Goal: Transaction & Acquisition: Purchase product/service

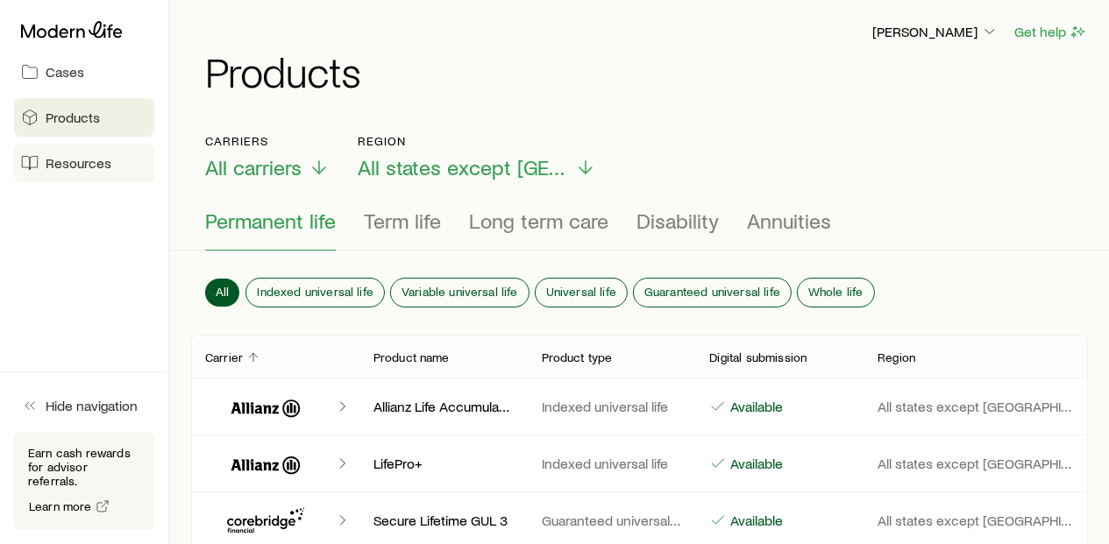
click at [90, 164] on span "Resources" at bounding box center [79, 163] width 66 height 18
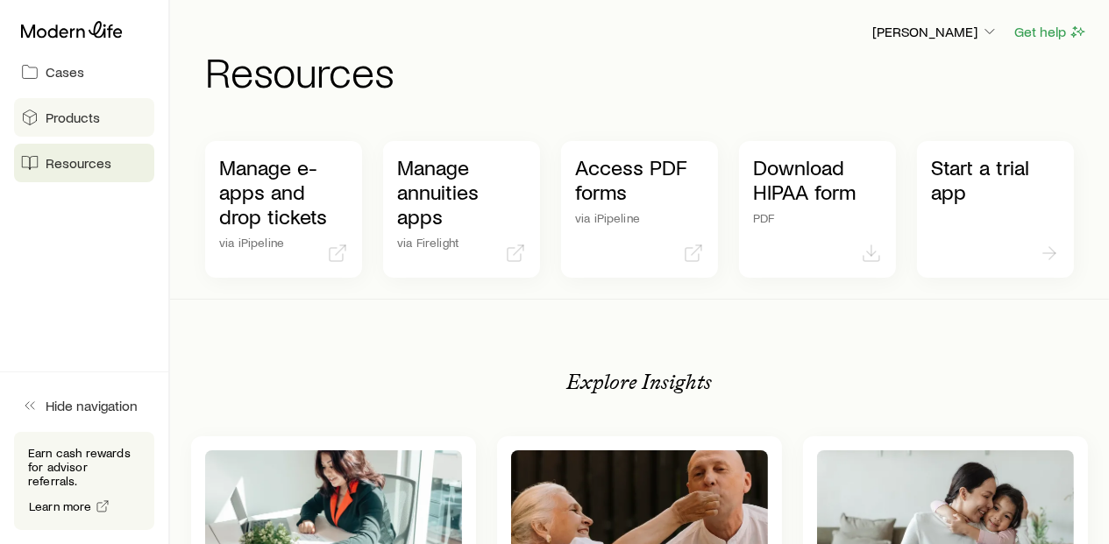
click at [74, 124] on span "Products" at bounding box center [73, 118] width 54 height 18
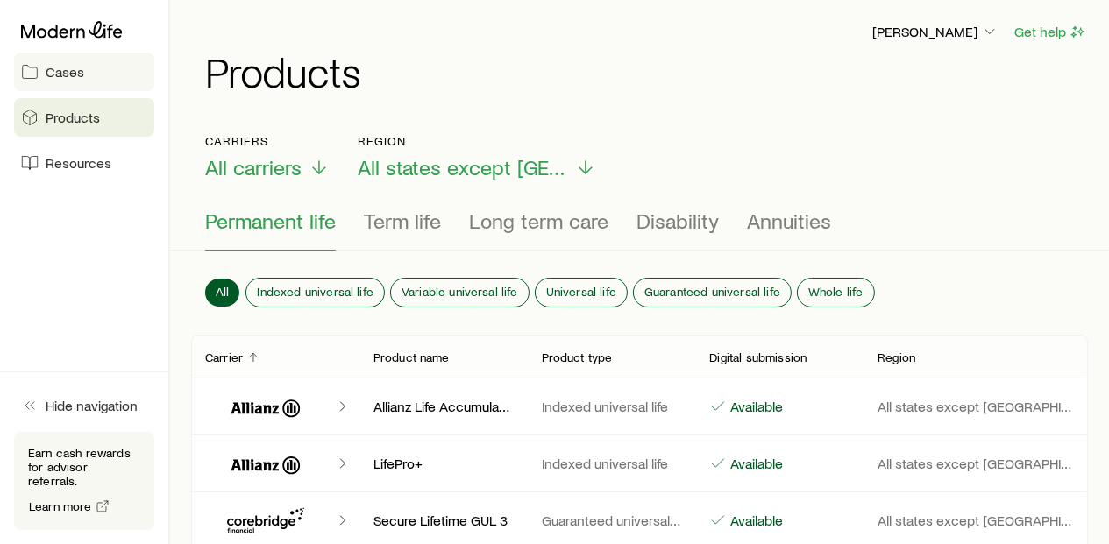
click at [74, 67] on span "Cases" at bounding box center [65, 72] width 39 height 18
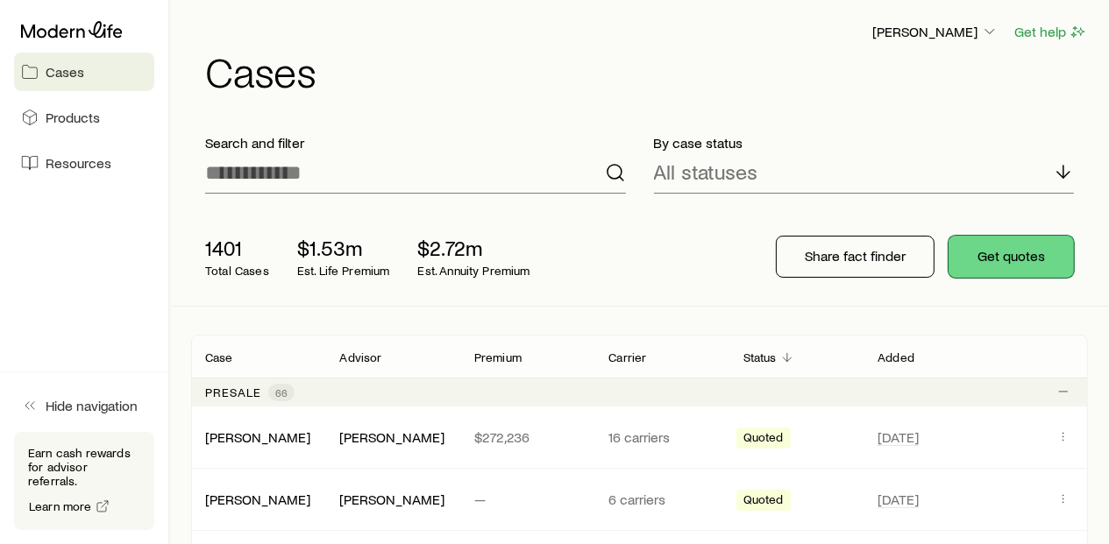
click at [1022, 254] on button "Get quotes" at bounding box center [1010, 257] width 125 height 42
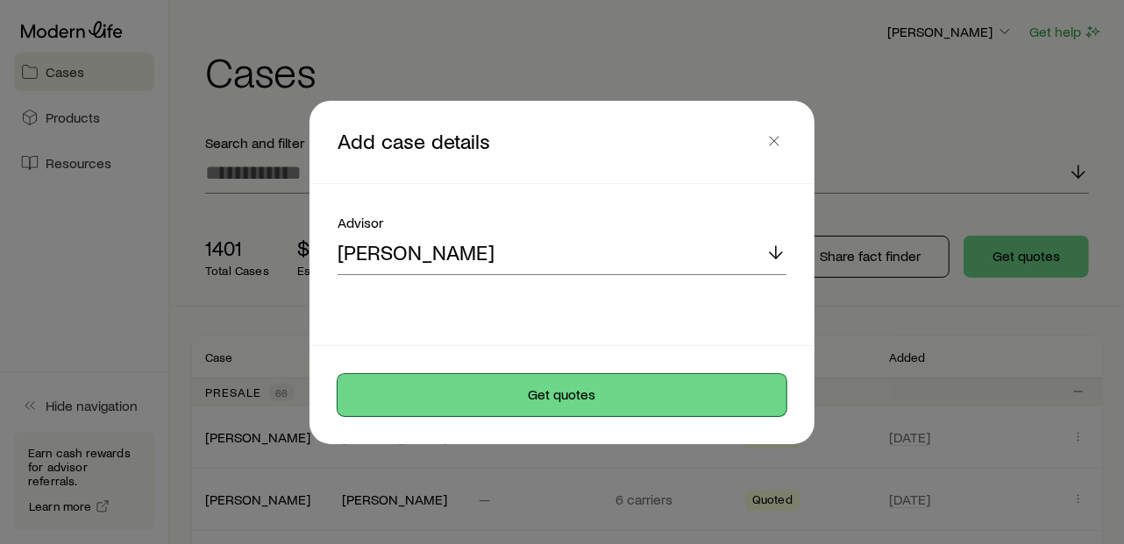
click at [583, 396] on button "Get quotes" at bounding box center [561, 395] width 449 height 42
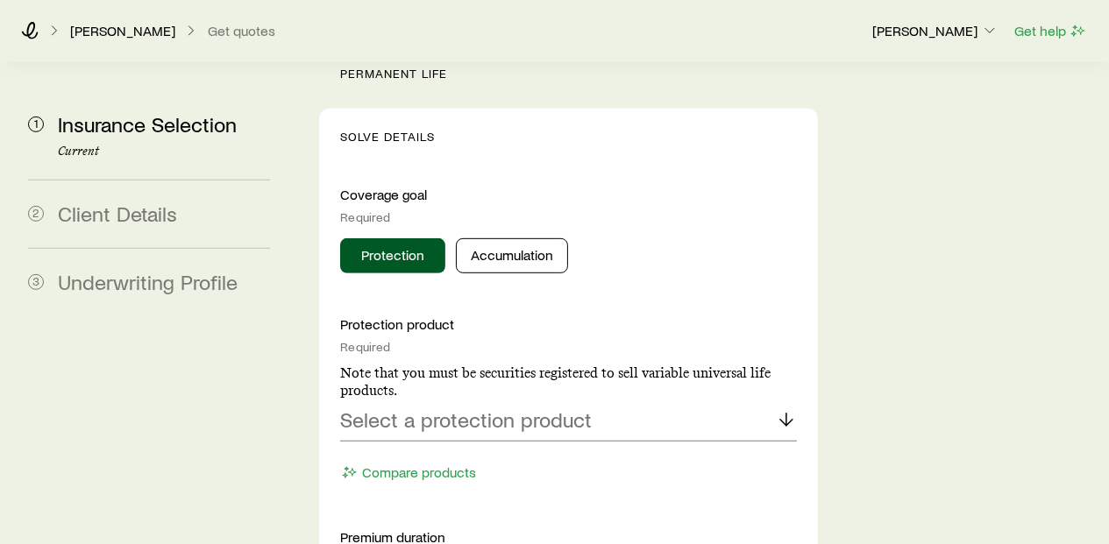
scroll to position [778, 0]
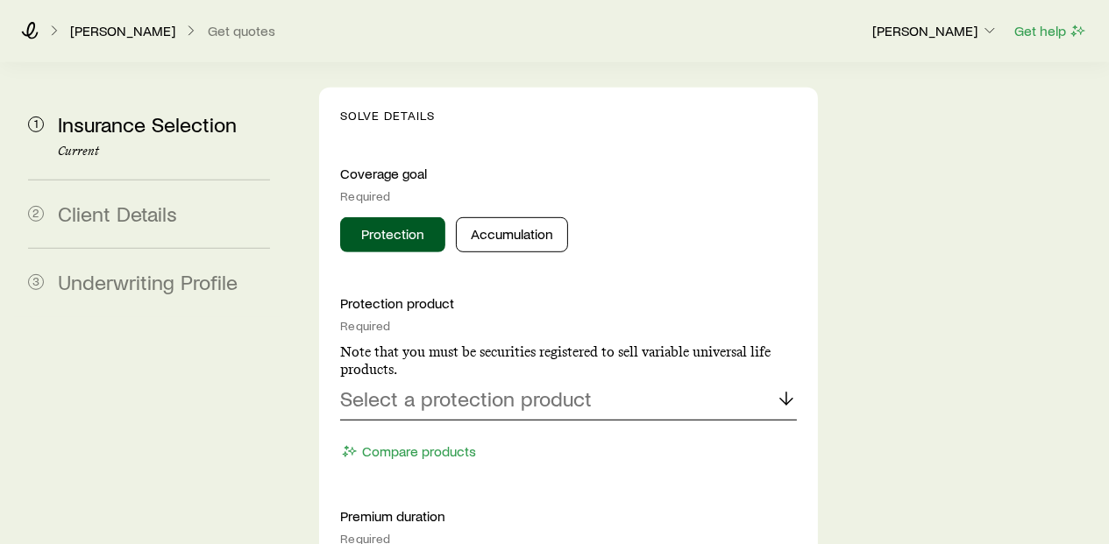
click at [784, 388] on icon at bounding box center [786, 398] width 21 height 21
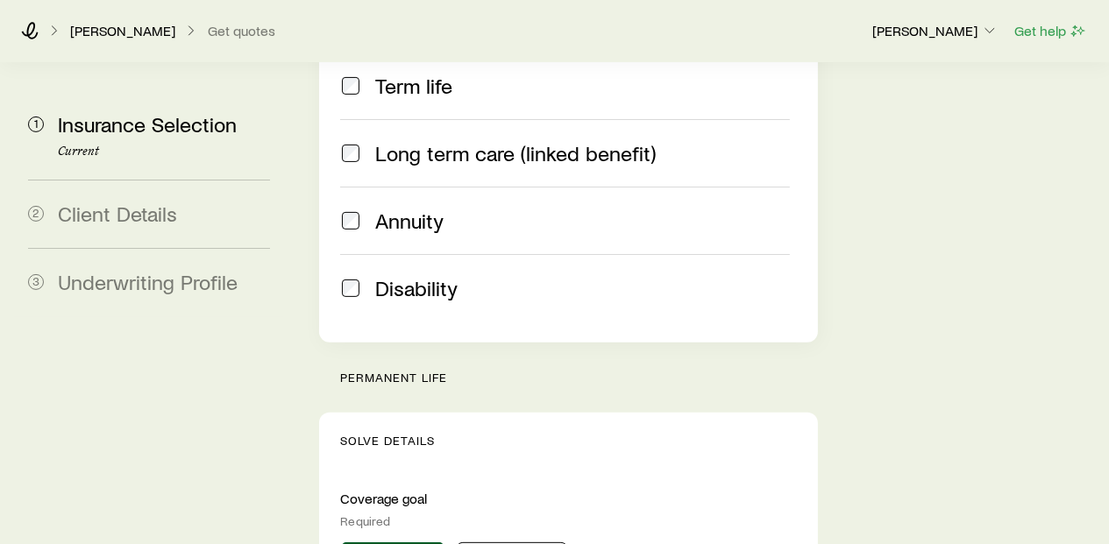
scroll to position [195, 0]
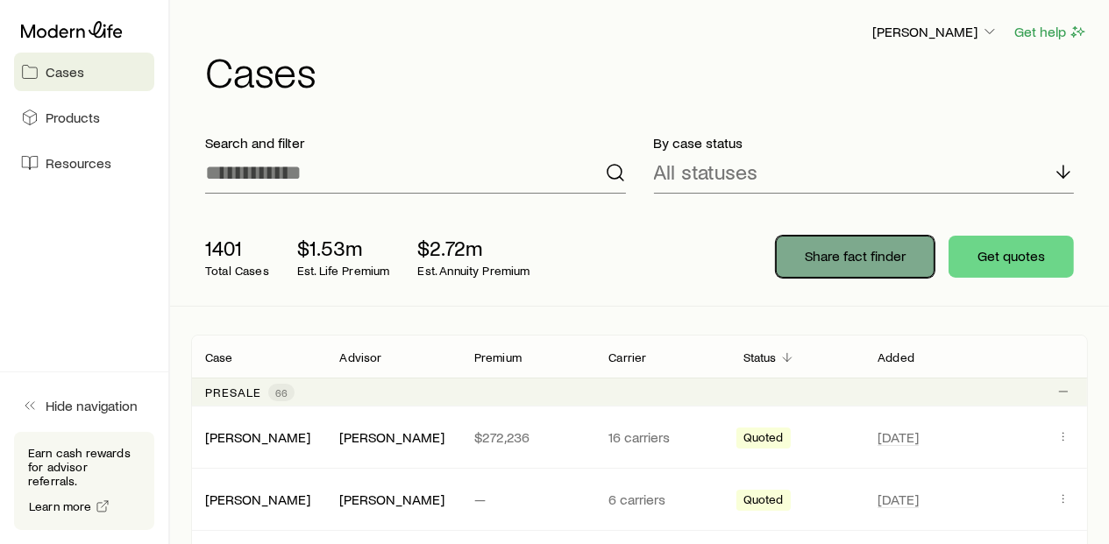
click at [813, 264] on p "Share fact finder" at bounding box center [855, 256] width 101 height 18
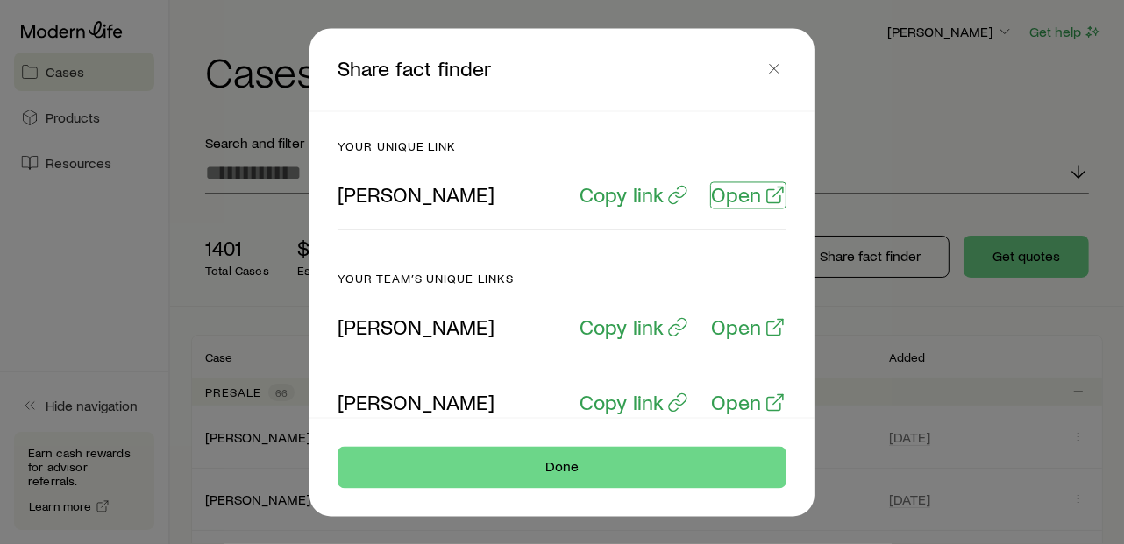
click at [735, 191] on p "Open" at bounding box center [736, 194] width 50 height 25
click at [777, 74] on icon "button" at bounding box center [774, 69] width 18 height 18
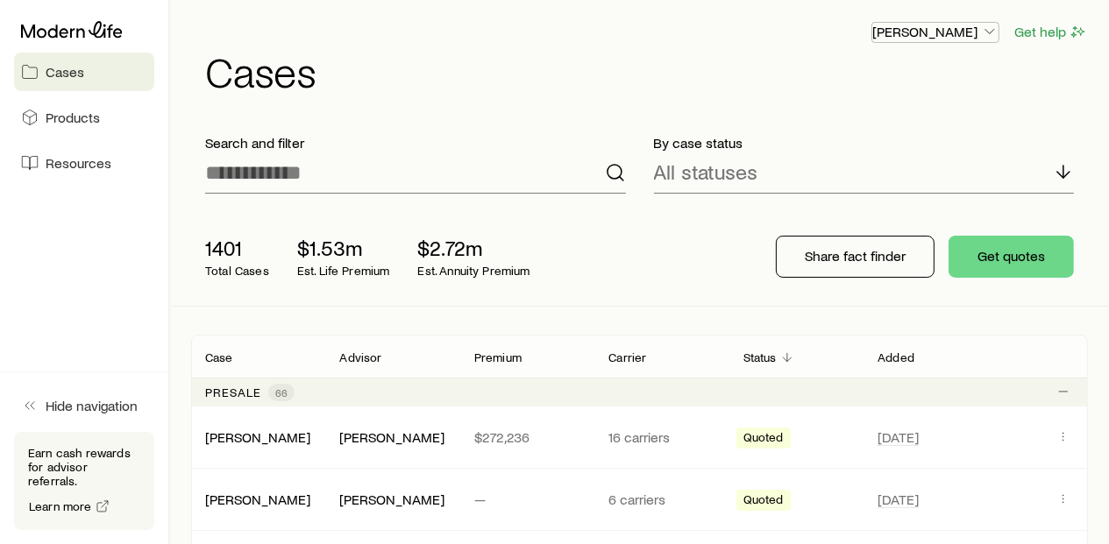
click at [987, 35] on icon "button" at bounding box center [990, 32] width 18 height 18
click at [915, 79] on span "Licenses and contracts" at bounding box center [900, 80] width 144 height 18
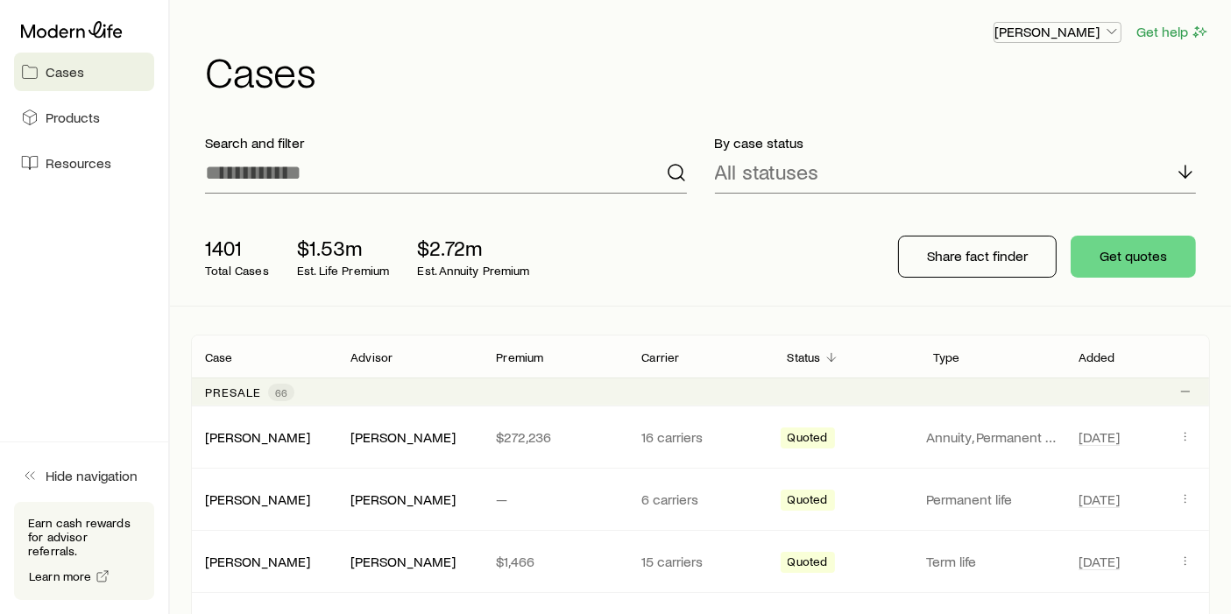
click at [1111, 30] on icon "button" at bounding box center [1112, 32] width 18 height 18
click at [1013, 76] on span "Licenses and contracts" at bounding box center [1023, 80] width 144 height 18
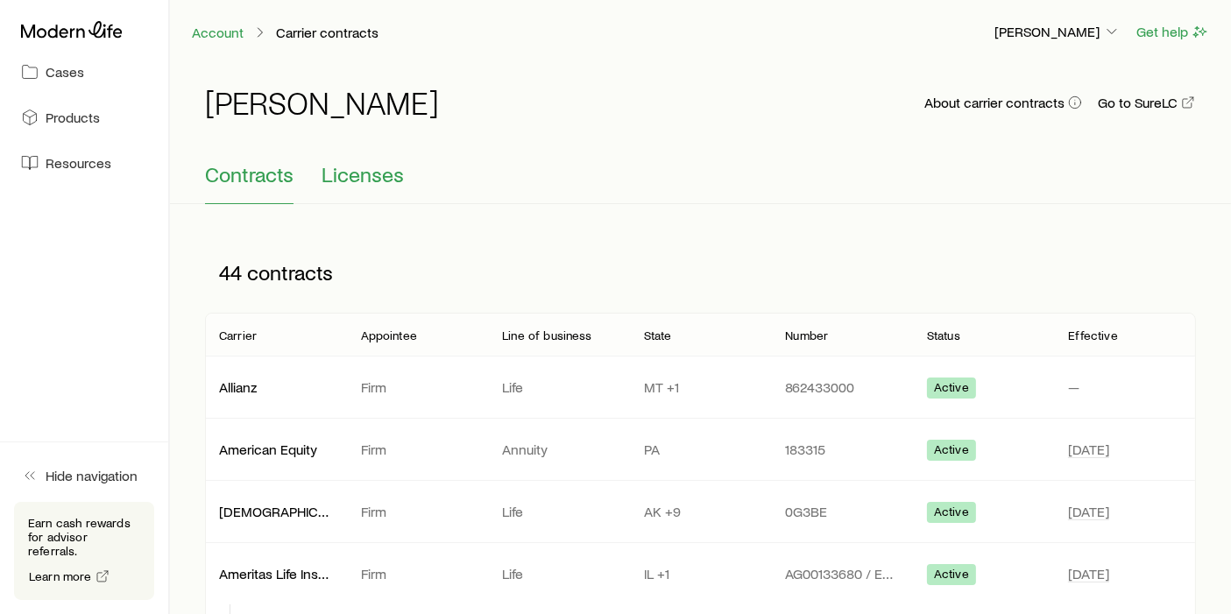
click at [388, 179] on span "Licenses" at bounding box center [363, 174] width 82 height 25
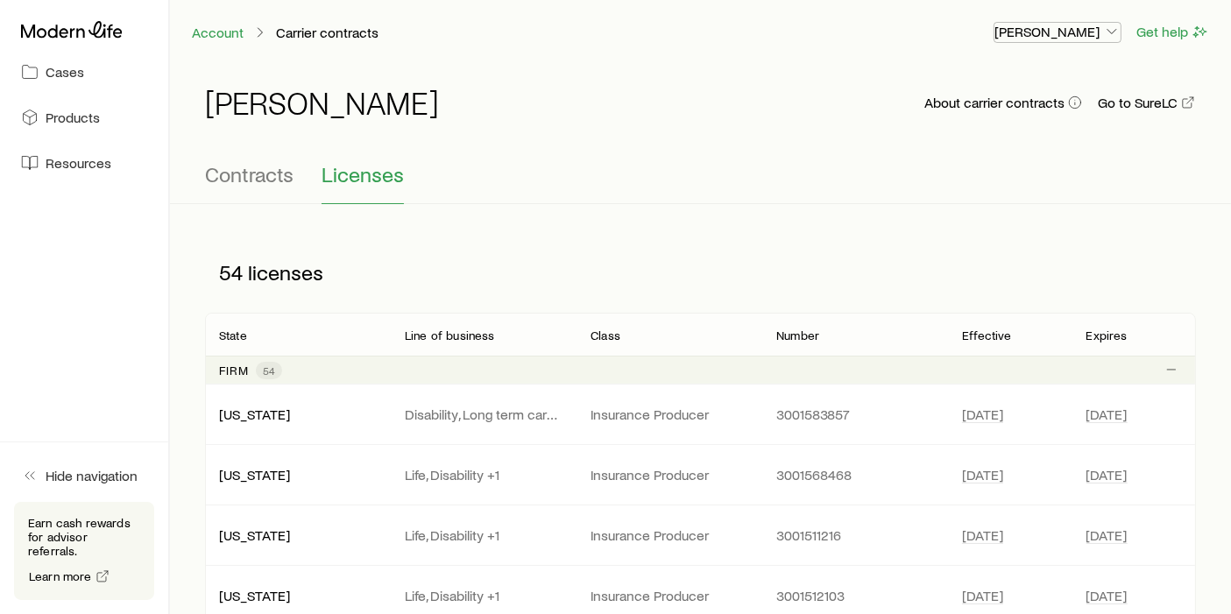
click at [1114, 34] on icon "button" at bounding box center [1112, 32] width 18 height 18
click at [1031, 124] on span "Commission schedule" at bounding box center [1018, 119] width 135 height 18
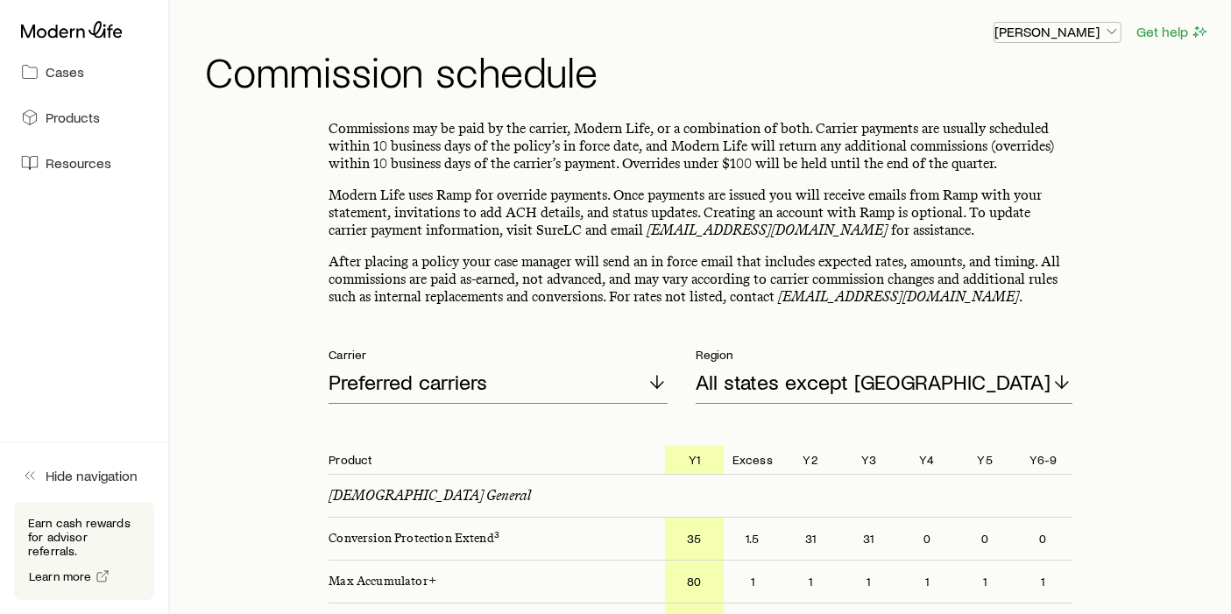
click at [1110, 32] on icon "button" at bounding box center [1112, 32] width 18 height 18
click at [1115, 26] on icon "button" at bounding box center [1112, 32] width 18 height 18
click at [56, 113] on span "Products" at bounding box center [73, 118] width 54 height 18
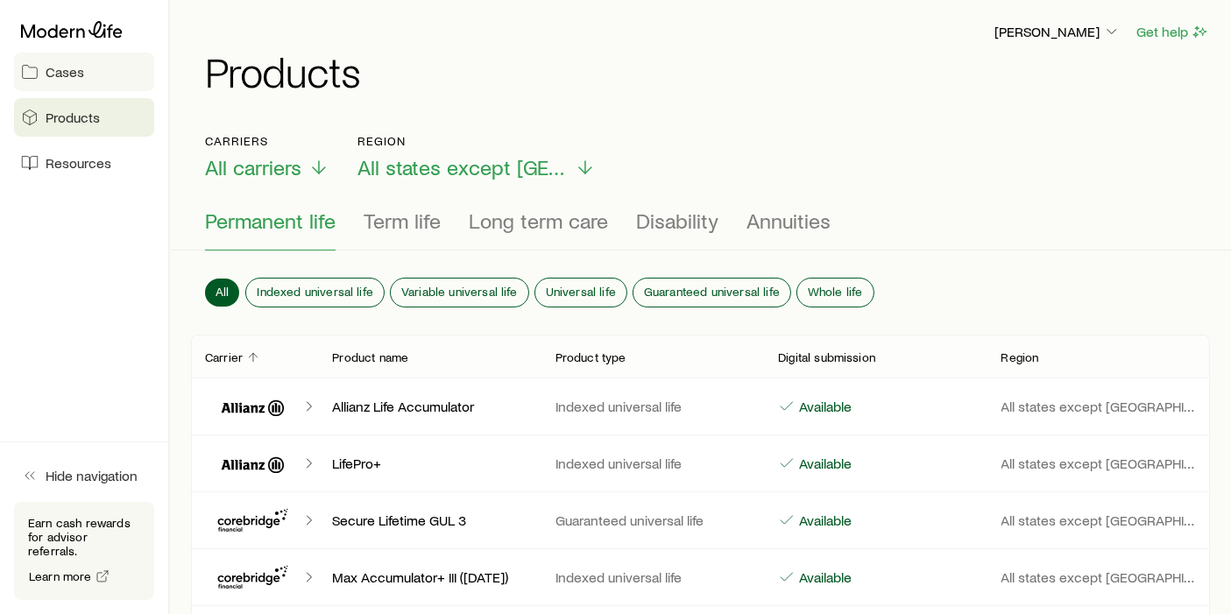
click at [66, 80] on span "Cases" at bounding box center [65, 72] width 39 height 18
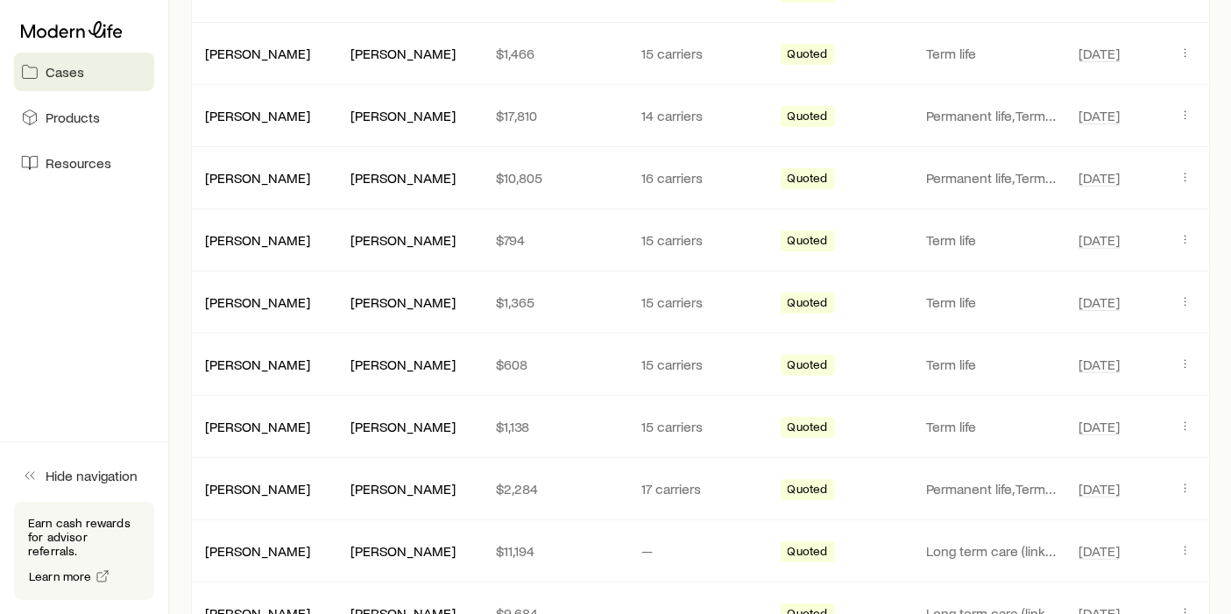
scroll to position [486, 0]
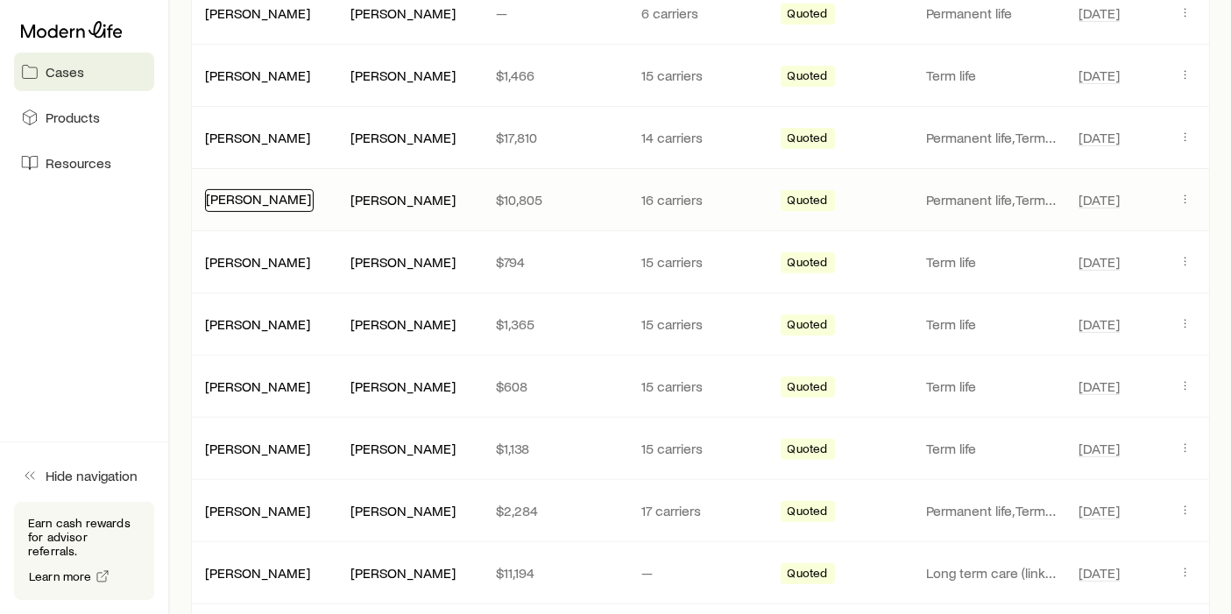
click at [238, 196] on link "[PERSON_NAME]" at bounding box center [258, 198] width 105 height 17
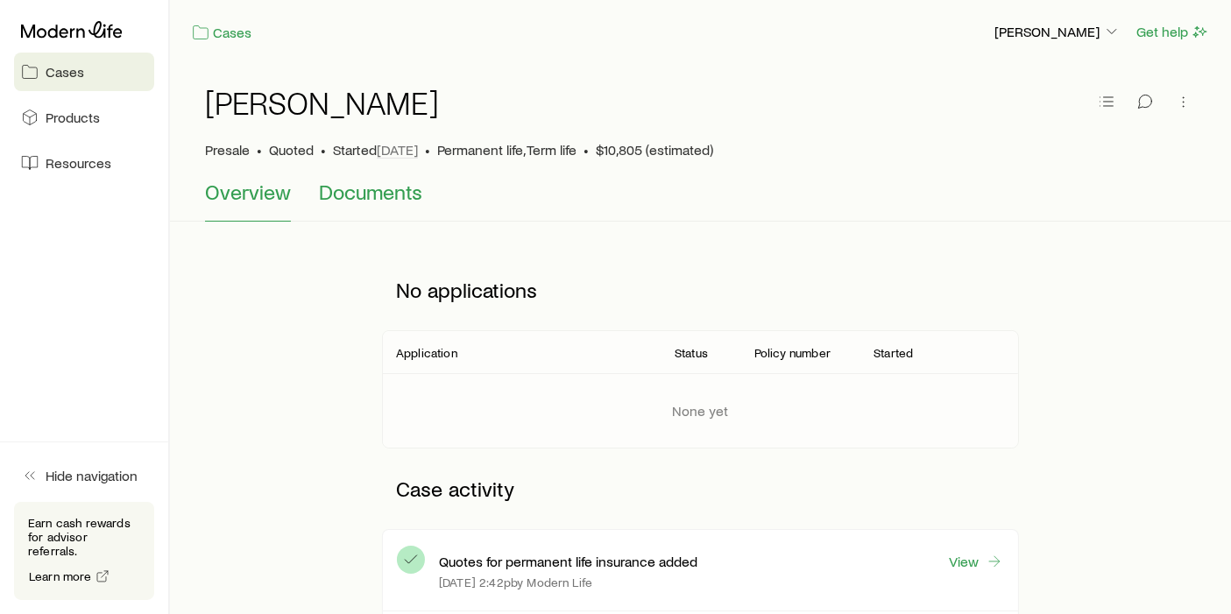
click at [390, 200] on span "Documents" at bounding box center [370, 192] width 103 height 25
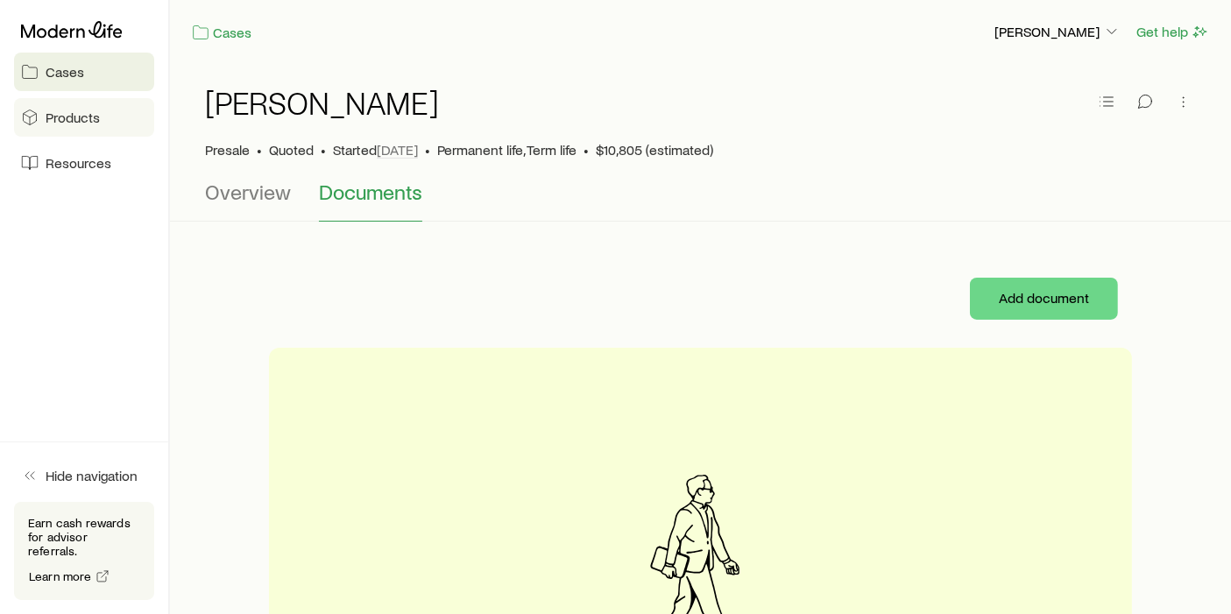
click at [62, 109] on span "Products" at bounding box center [73, 118] width 54 height 18
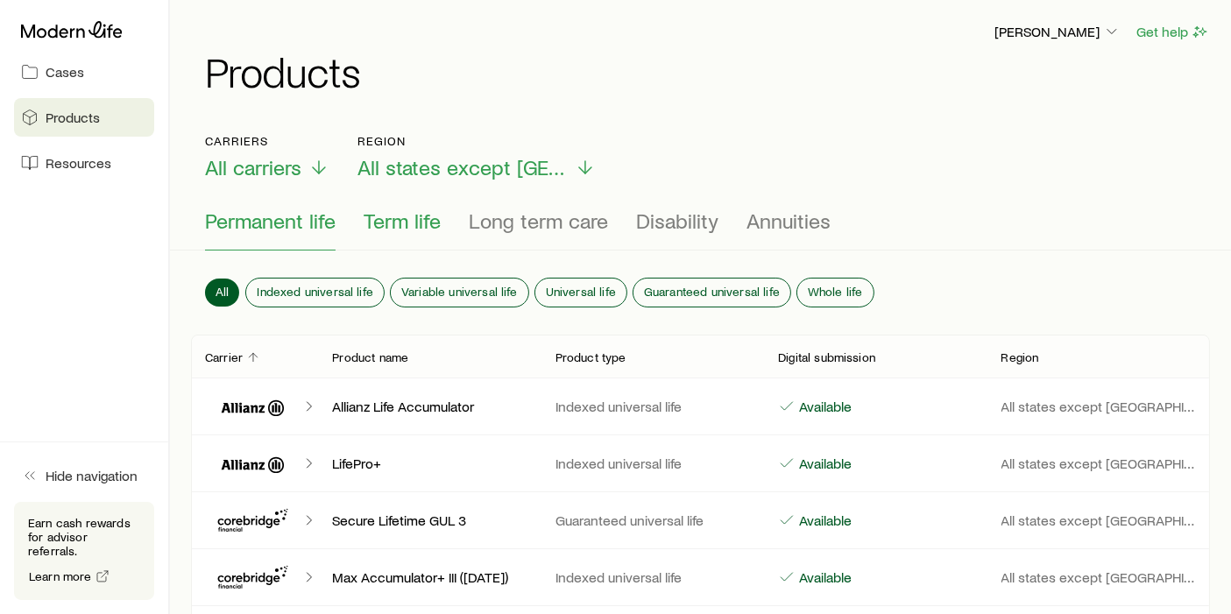
click at [388, 219] on span "Term life" at bounding box center [402, 221] width 77 height 25
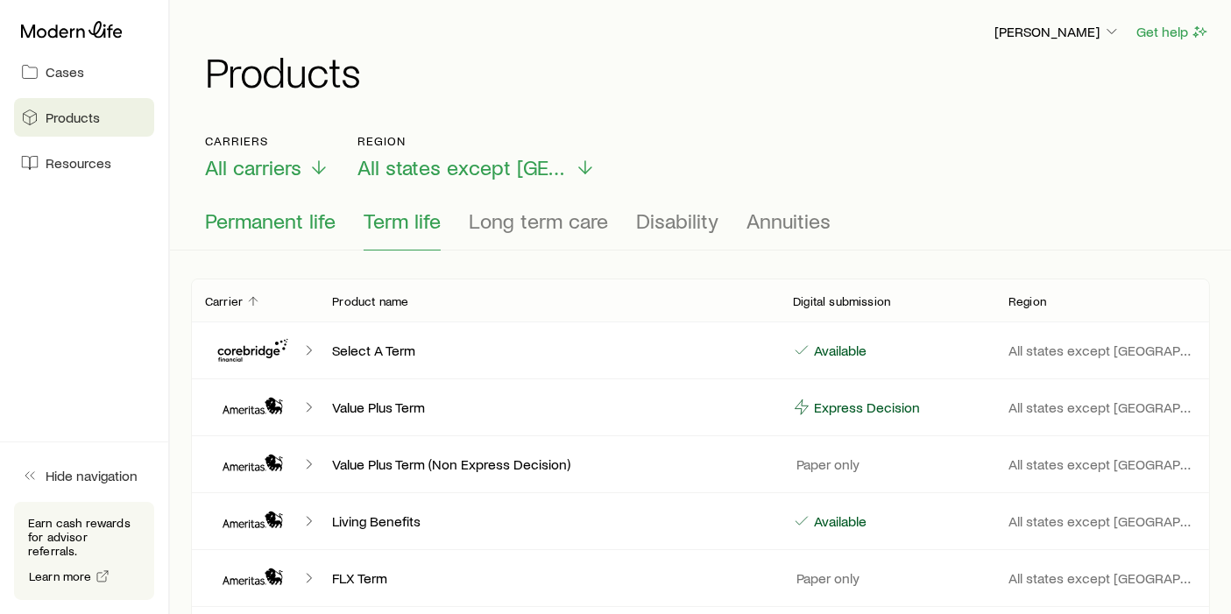
click at [260, 218] on span "Permanent life" at bounding box center [270, 221] width 131 height 25
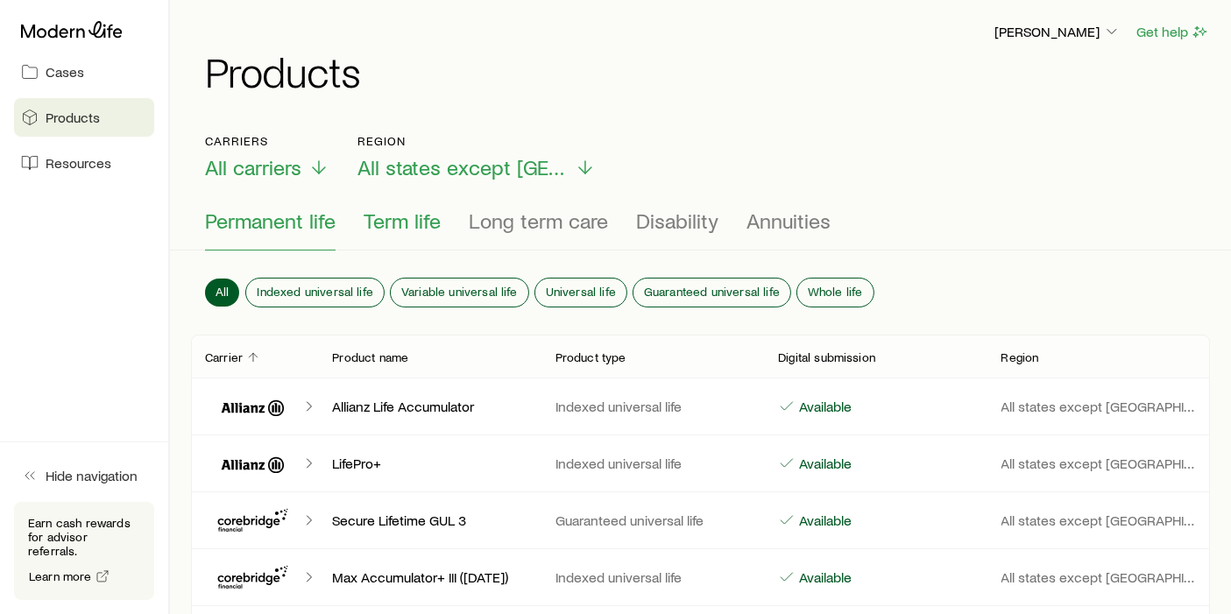
click at [397, 223] on span "Term life" at bounding box center [402, 221] width 77 height 25
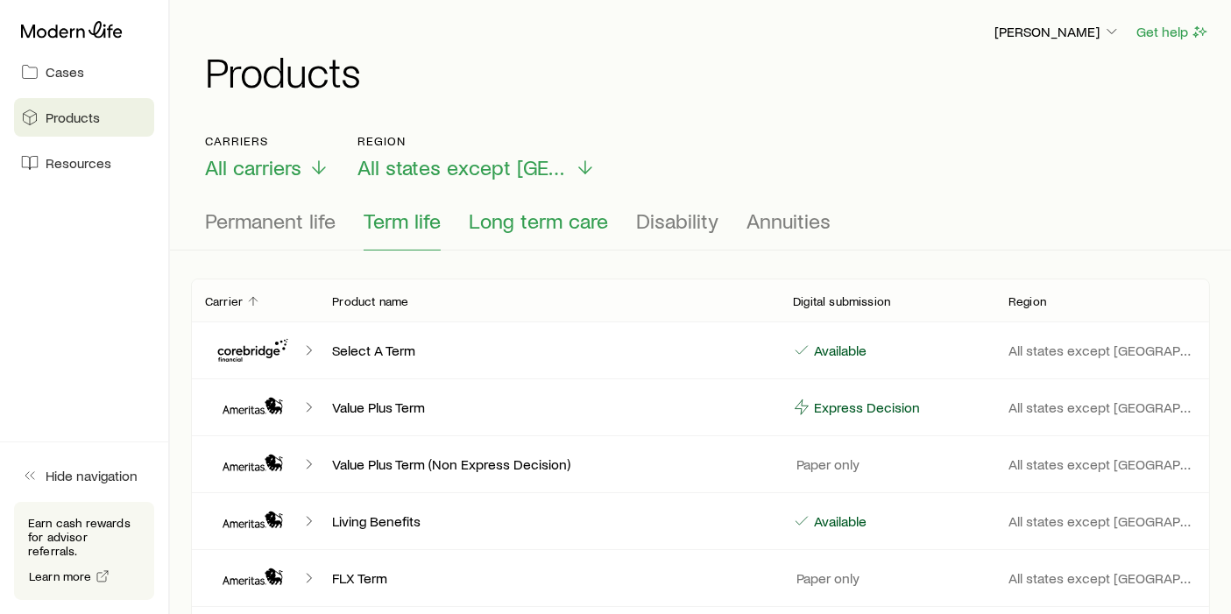
click at [521, 225] on span "Long term care" at bounding box center [538, 221] width 139 height 25
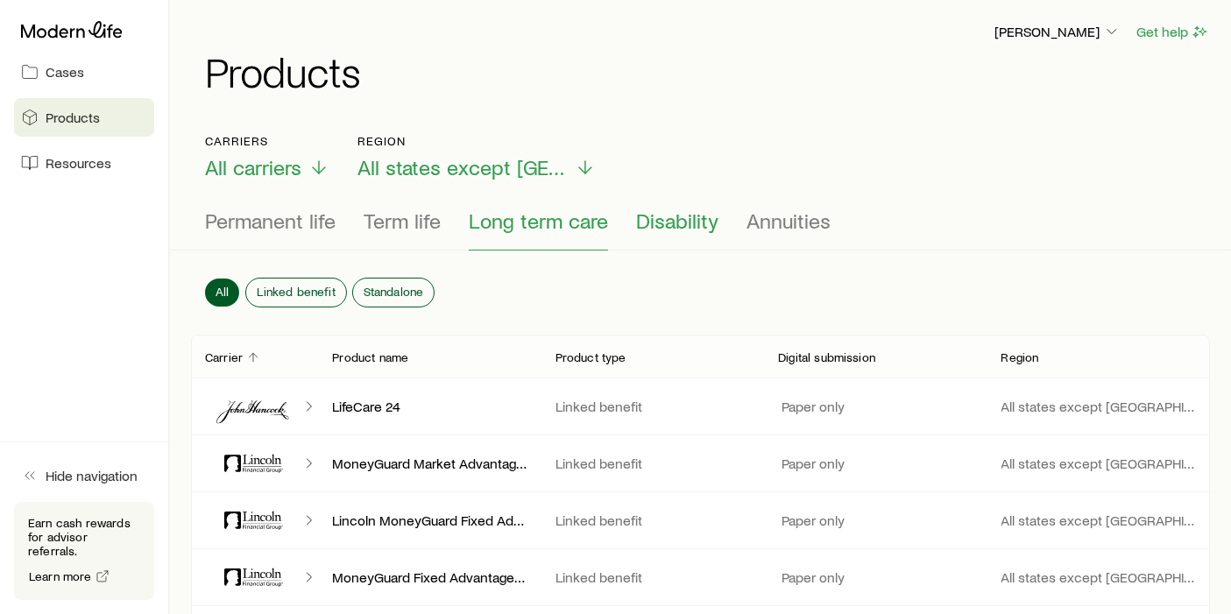
click at [649, 228] on span "Disability" at bounding box center [677, 221] width 82 height 25
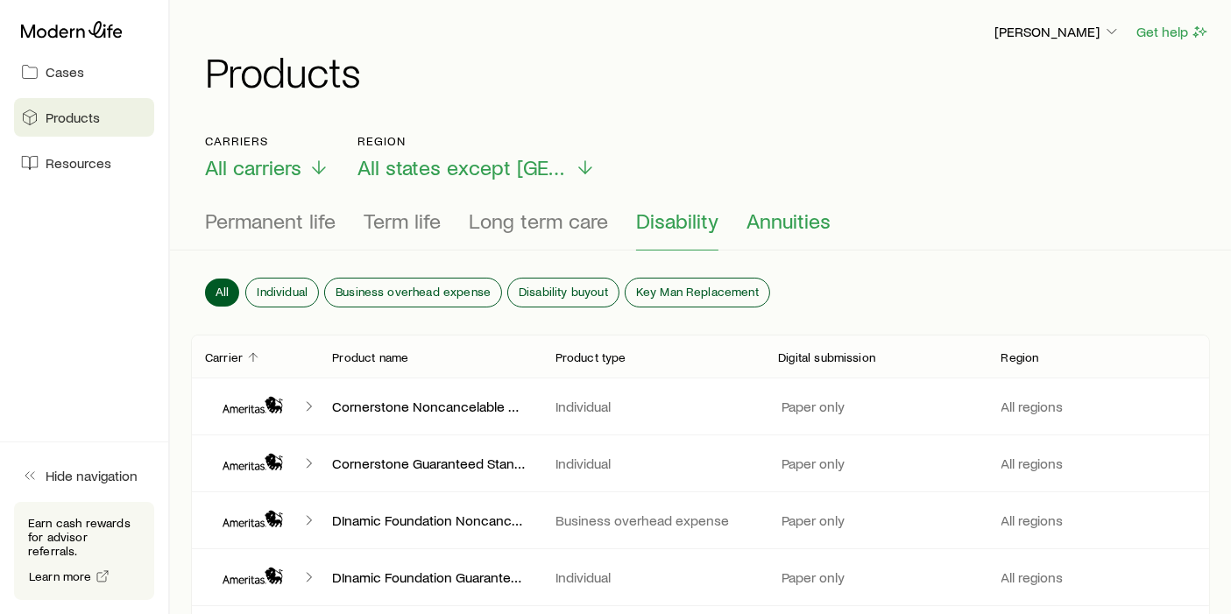
click at [784, 222] on span "Annuities" at bounding box center [789, 221] width 84 height 25
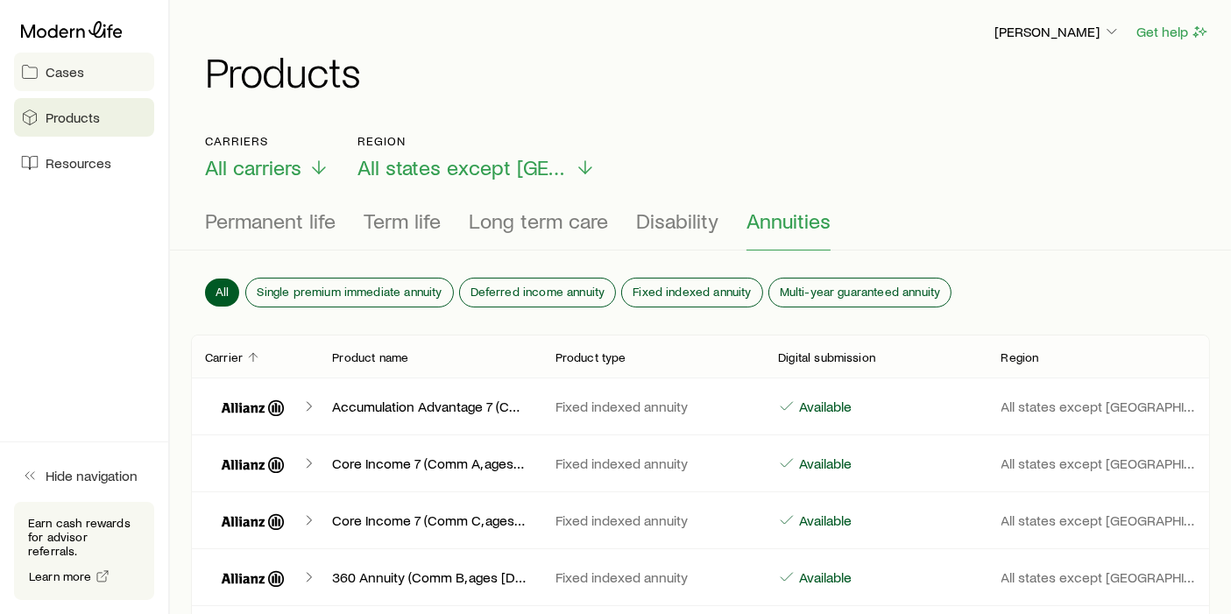
click at [72, 69] on span "Cases" at bounding box center [65, 72] width 39 height 18
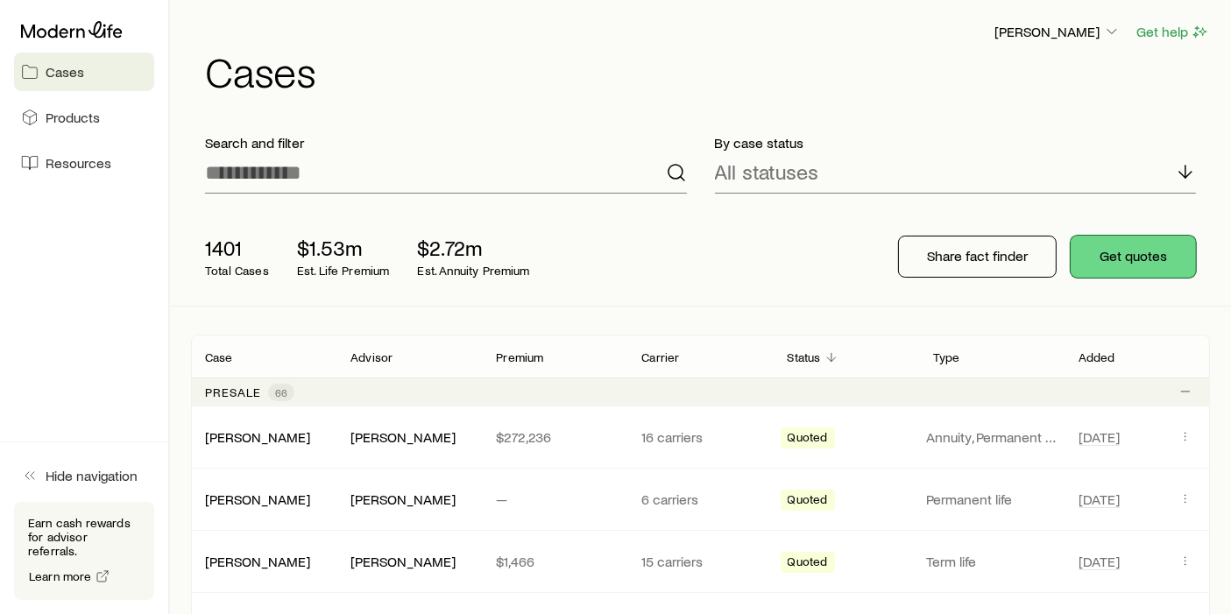
click at [1123, 264] on button "Get quotes" at bounding box center [1133, 257] width 125 height 42
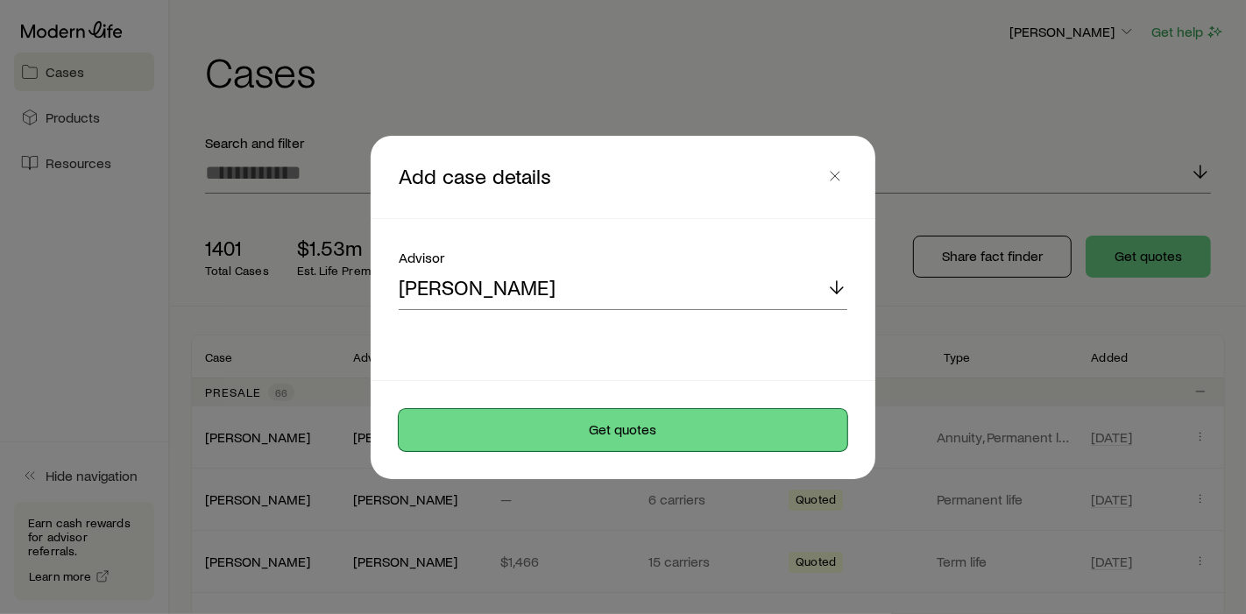
click at [608, 426] on button "Get quotes" at bounding box center [623, 430] width 449 height 42
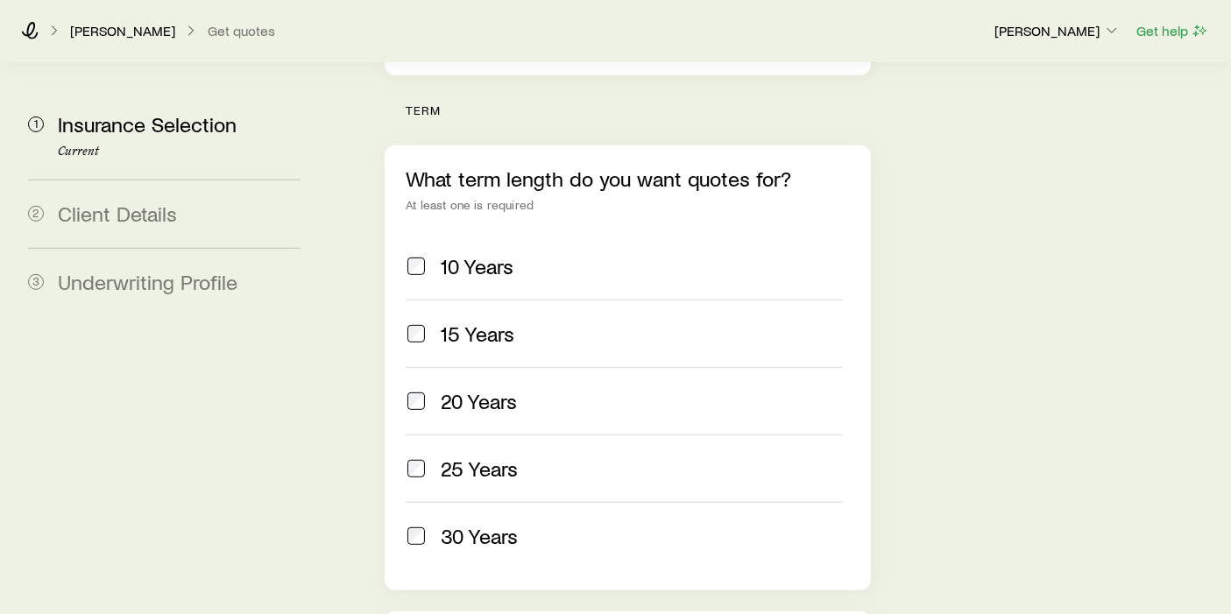
scroll to position [876, 0]
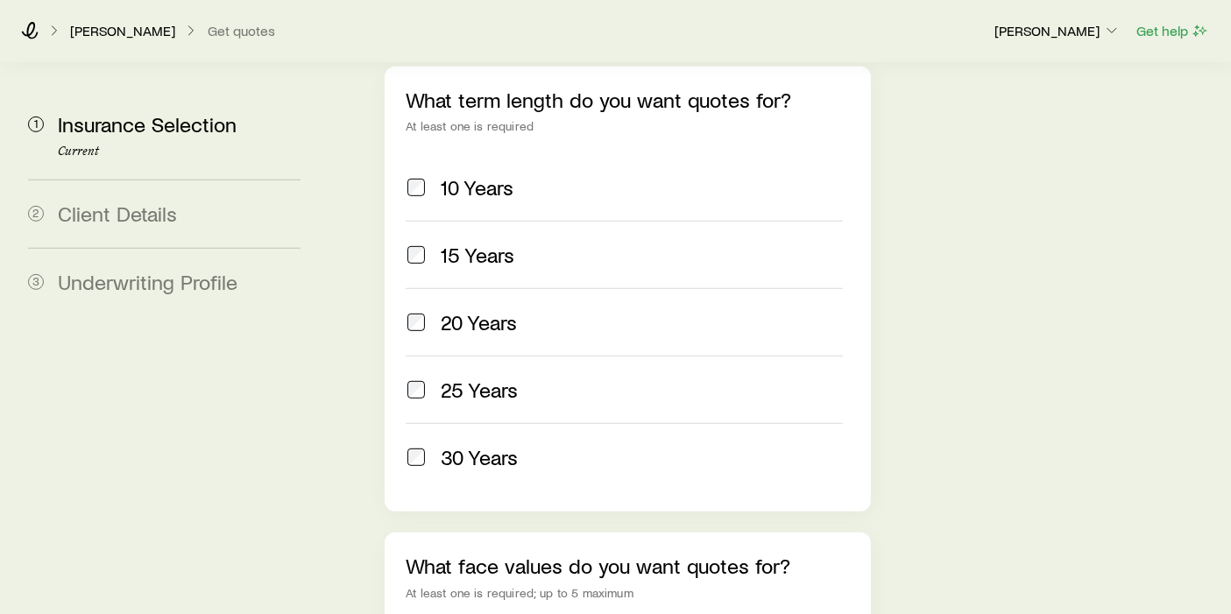
click at [426, 310] on span at bounding box center [416, 322] width 21 height 25
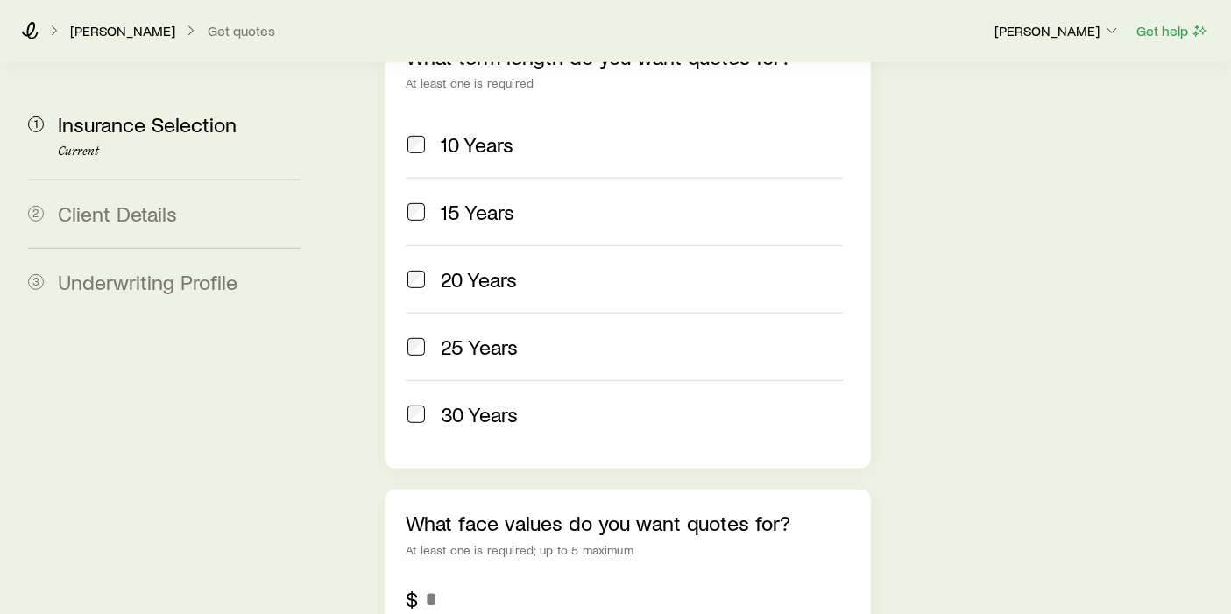
scroll to position [1071, 0]
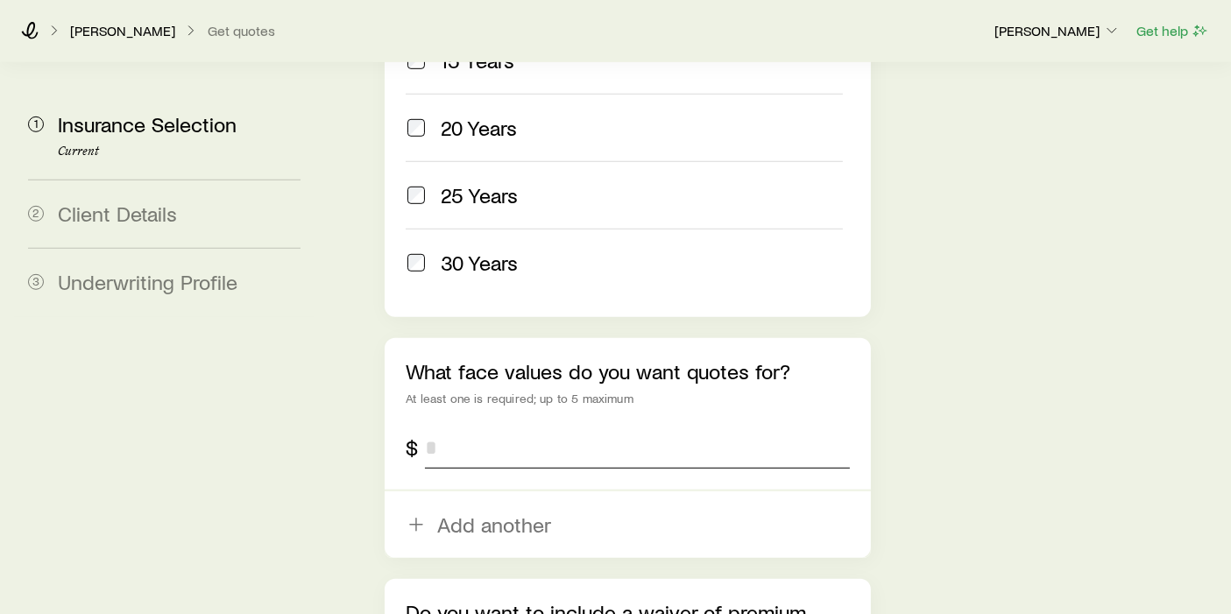
click at [498, 427] on input "tel" at bounding box center [637, 448] width 425 height 42
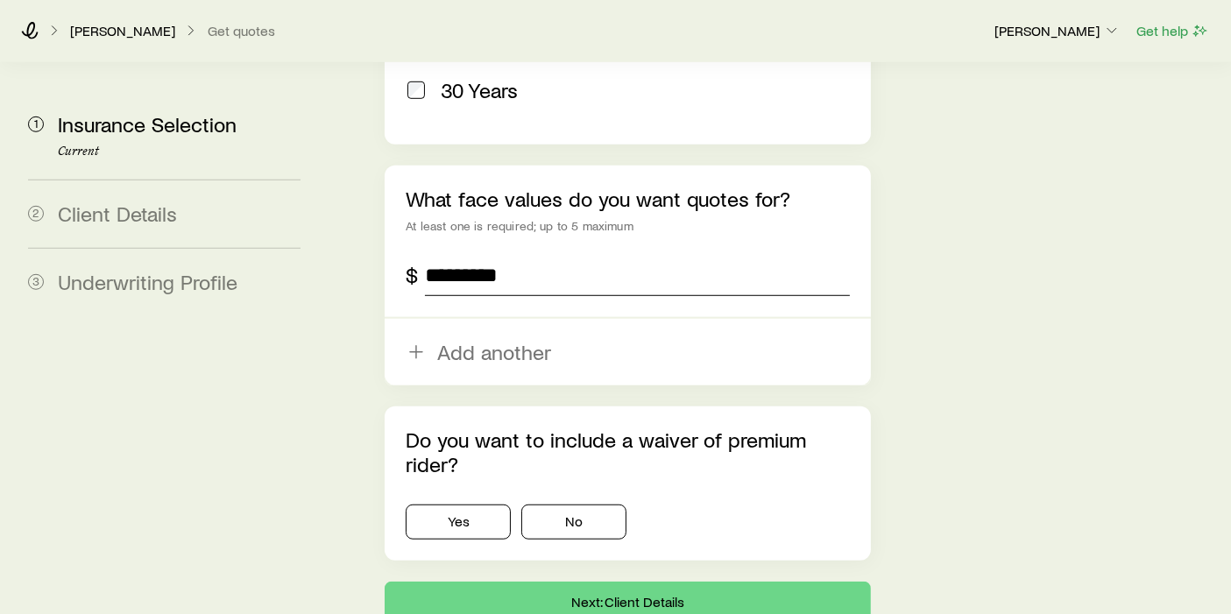
scroll to position [1251, 0]
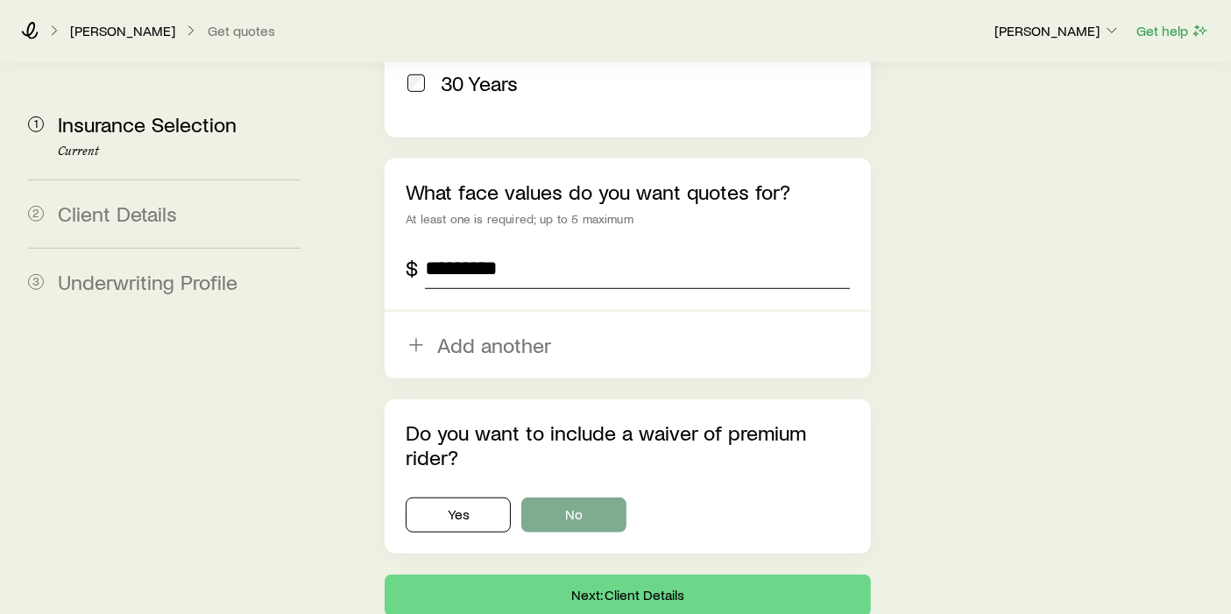
type input "*********"
click at [595, 498] on button "No" at bounding box center [573, 515] width 105 height 35
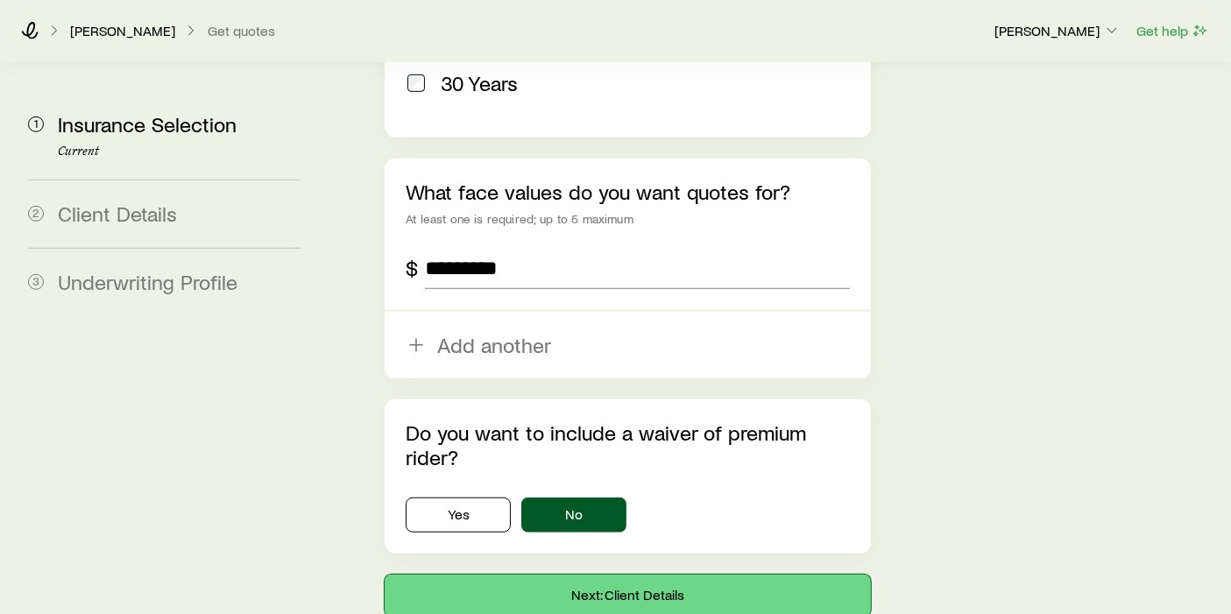
click at [665, 543] on button "Next: Client Details" at bounding box center [628, 596] width 486 height 42
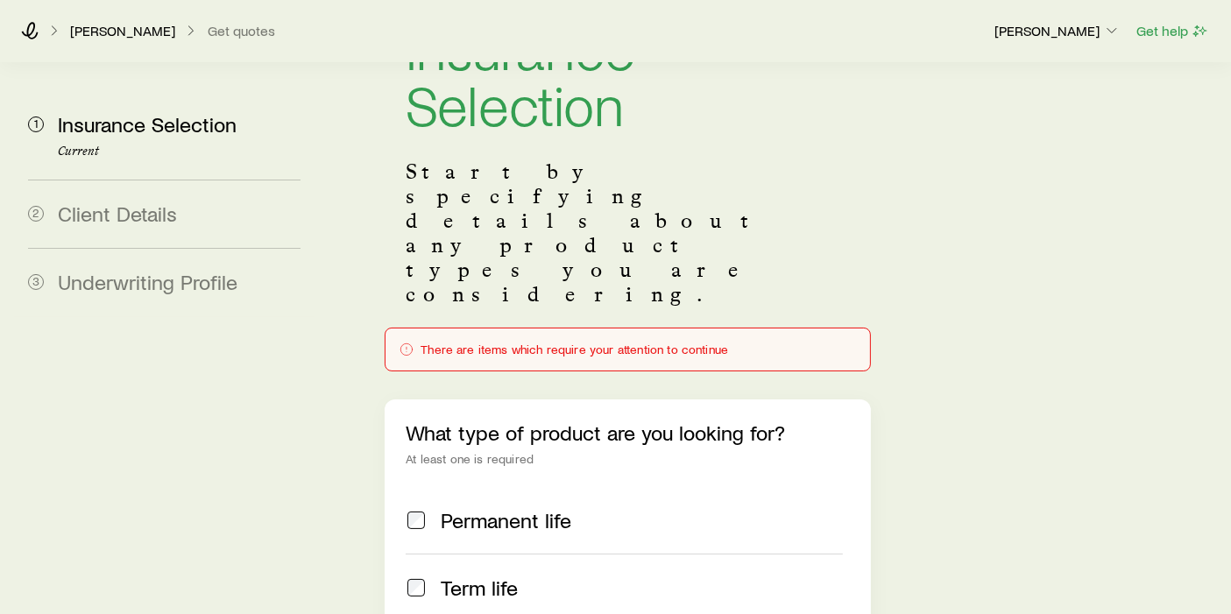
scroll to position [56, 0]
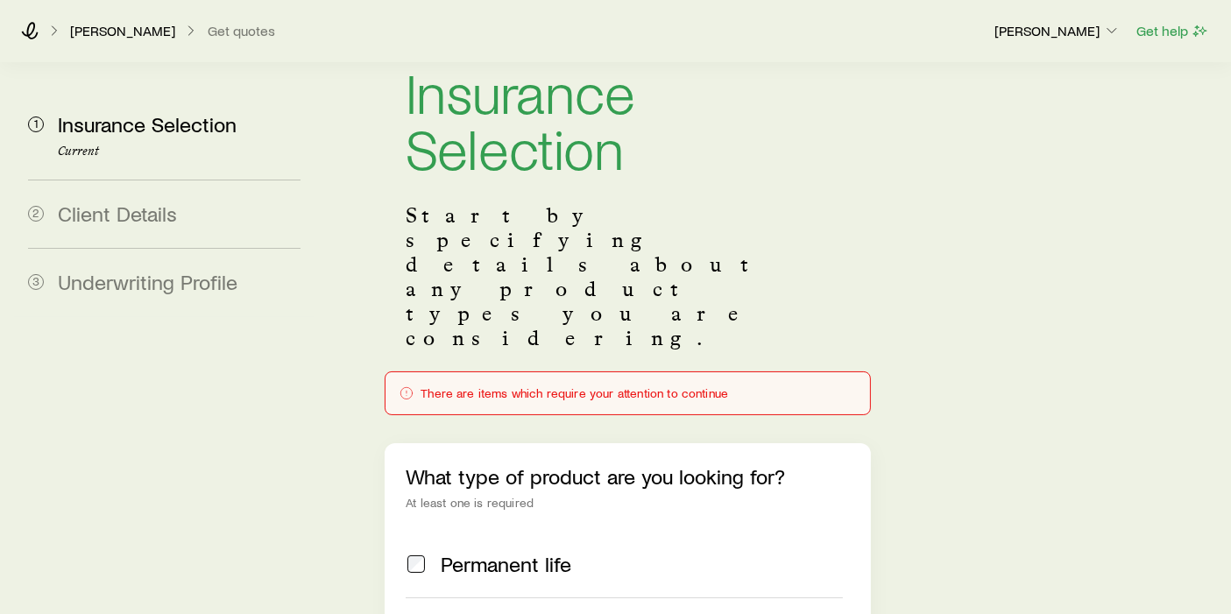
click at [657, 387] on div "There are items which require your attention to continue" at bounding box center [628, 394] width 457 height 14
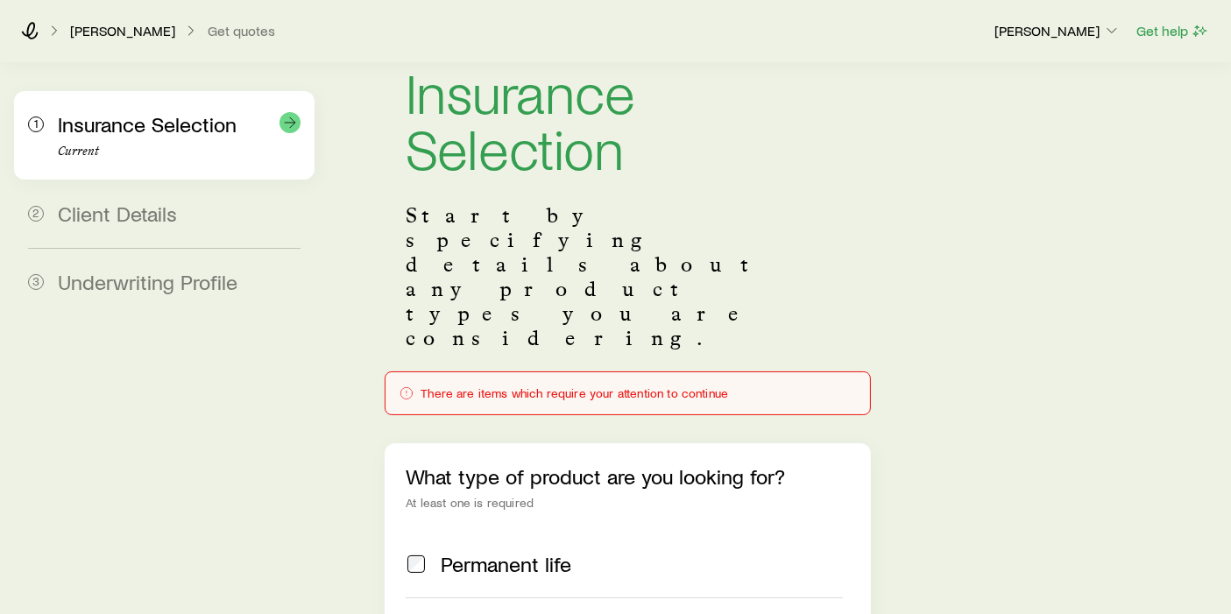
click at [138, 129] on span "Insurance Selection" at bounding box center [147, 123] width 179 height 25
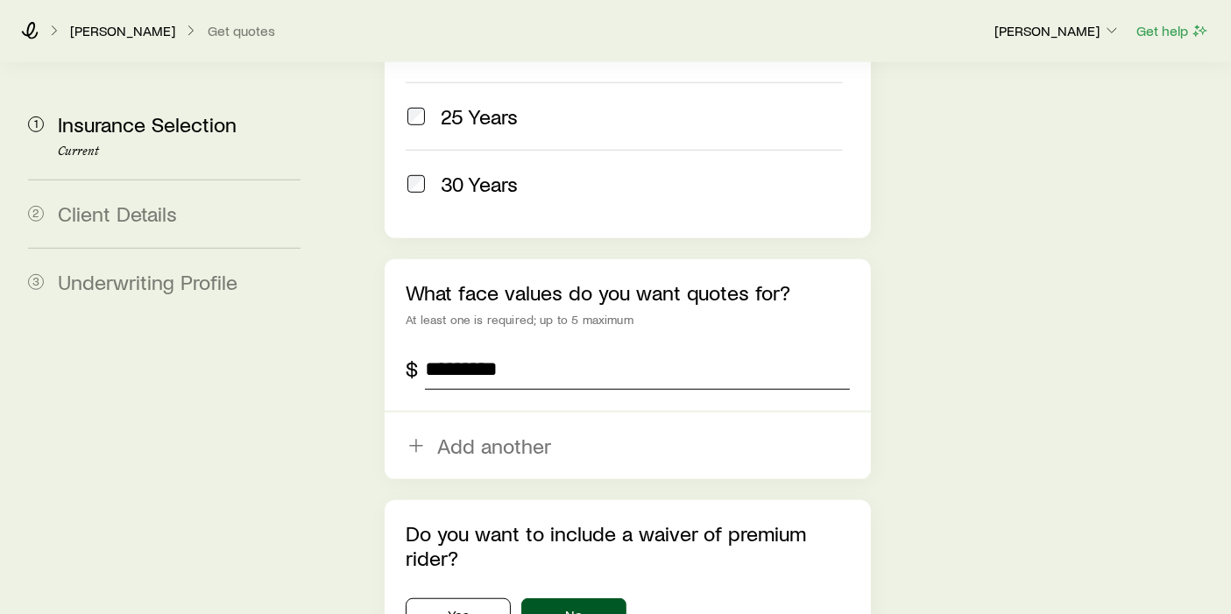
scroll to position [1224, 0]
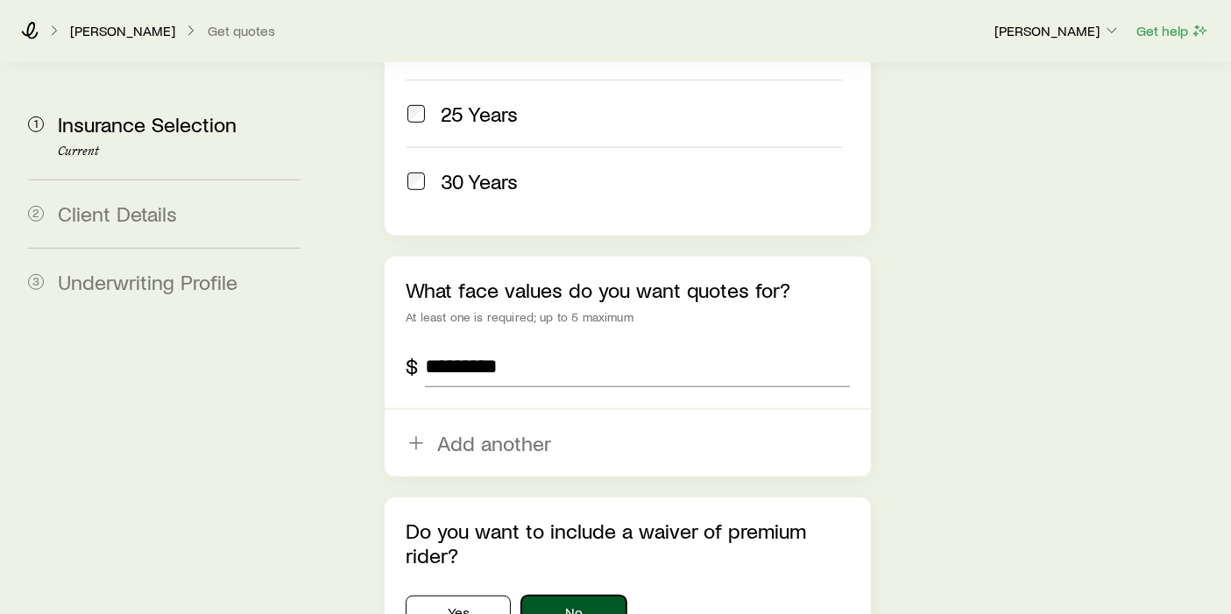
click at [606, 543] on button "No" at bounding box center [573, 613] width 105 height 35
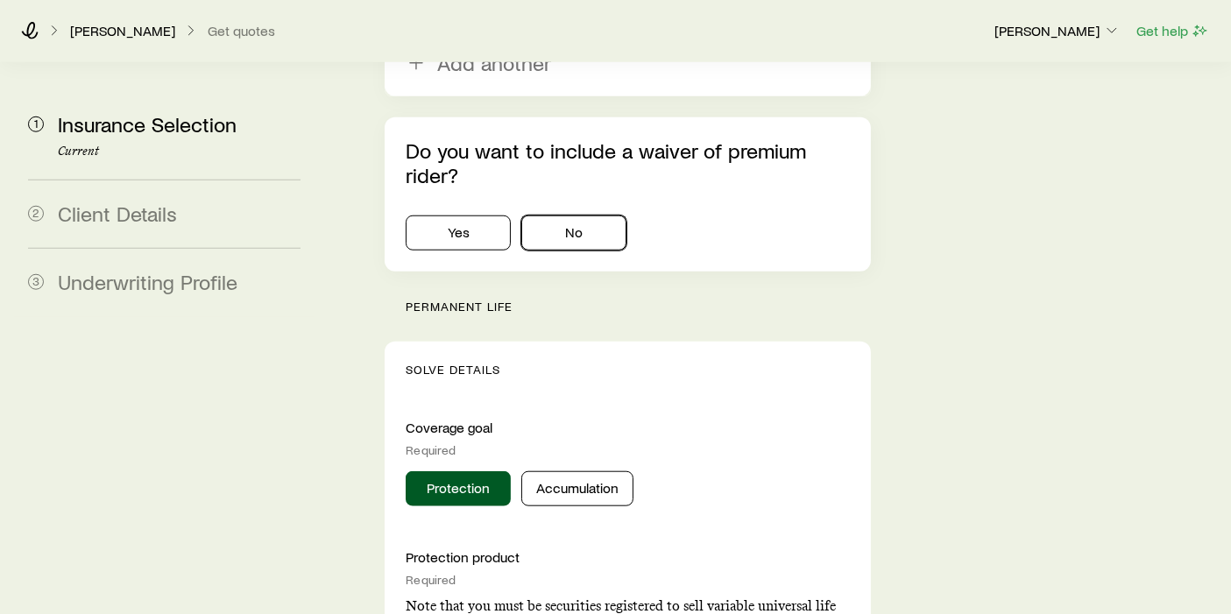
scroll to position [1614, 0]
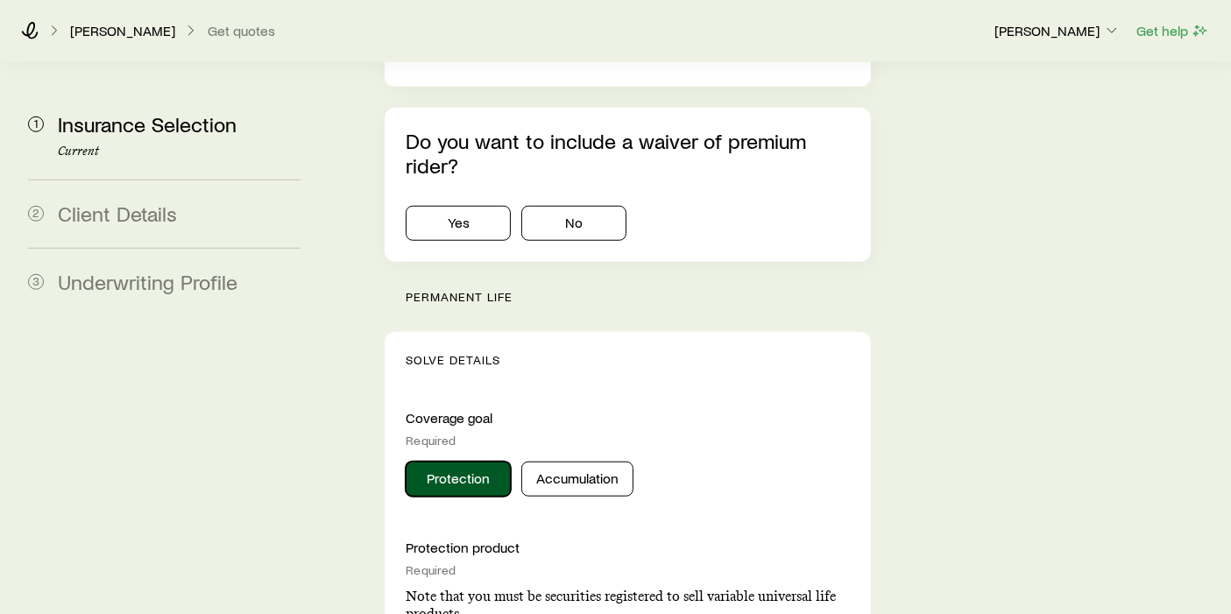
click at [464, 462] on button "Protection" at bounding box center [458, 479] width 105 height 35
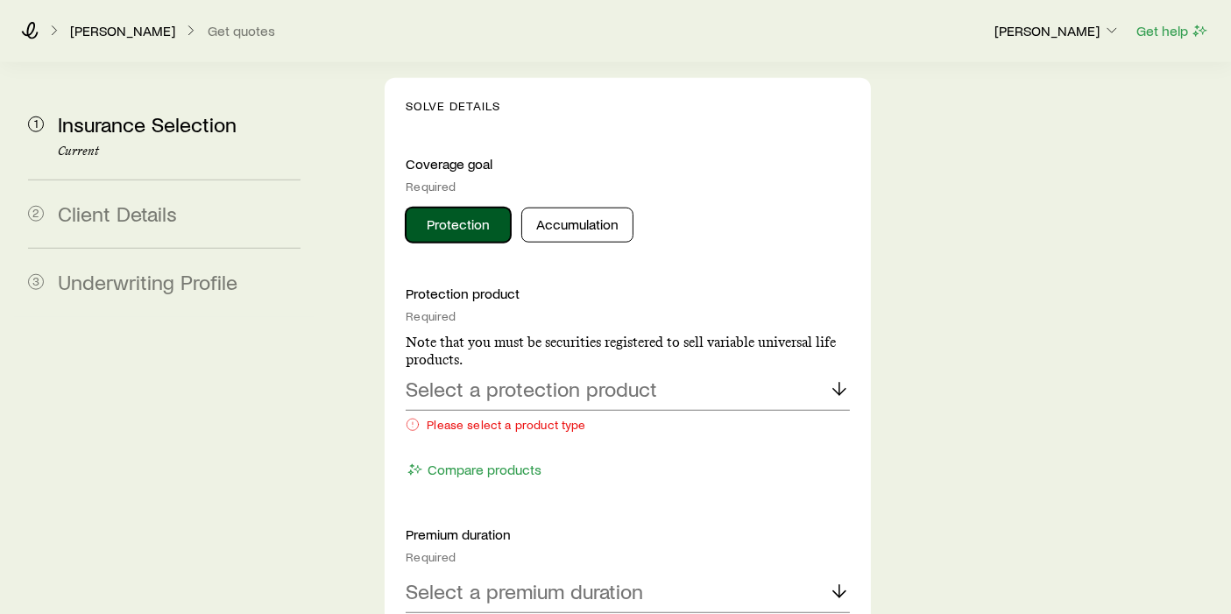
scroll to position [1906, 0]
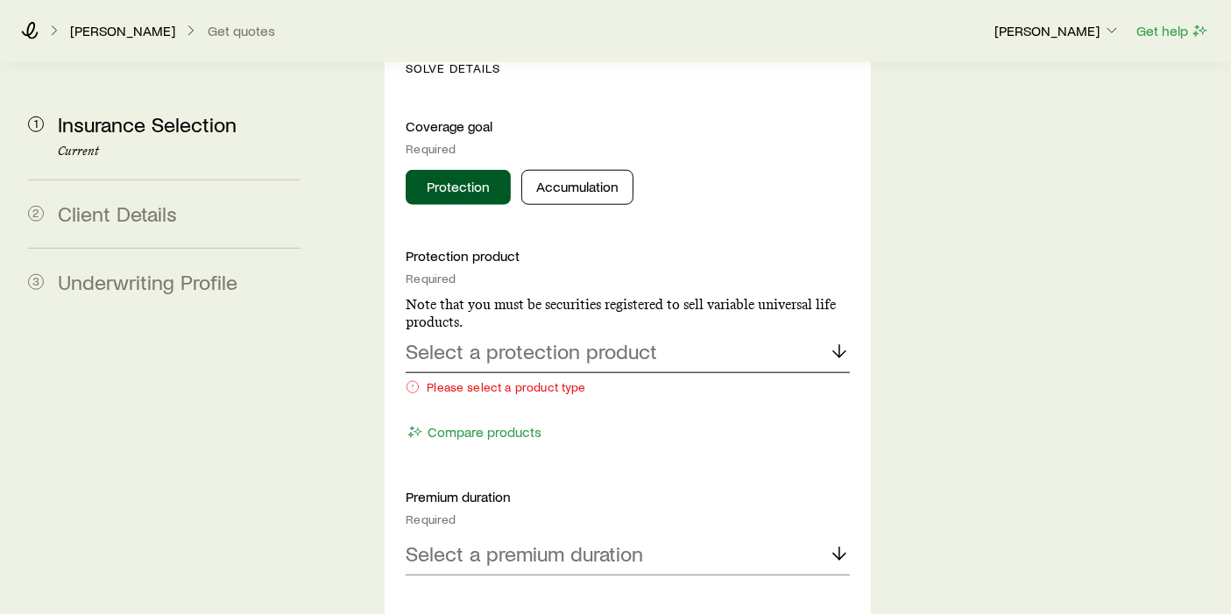
click at [840, 345] on line at bounding box center [840, 351] width 0 height 12
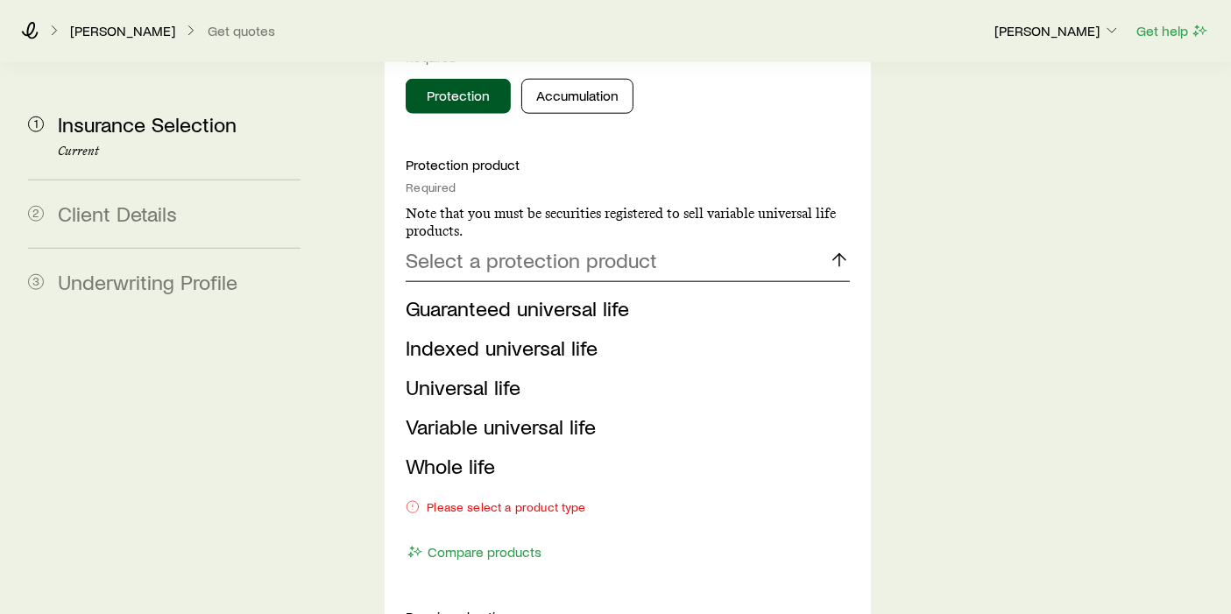
scroll to position [2004, 0]
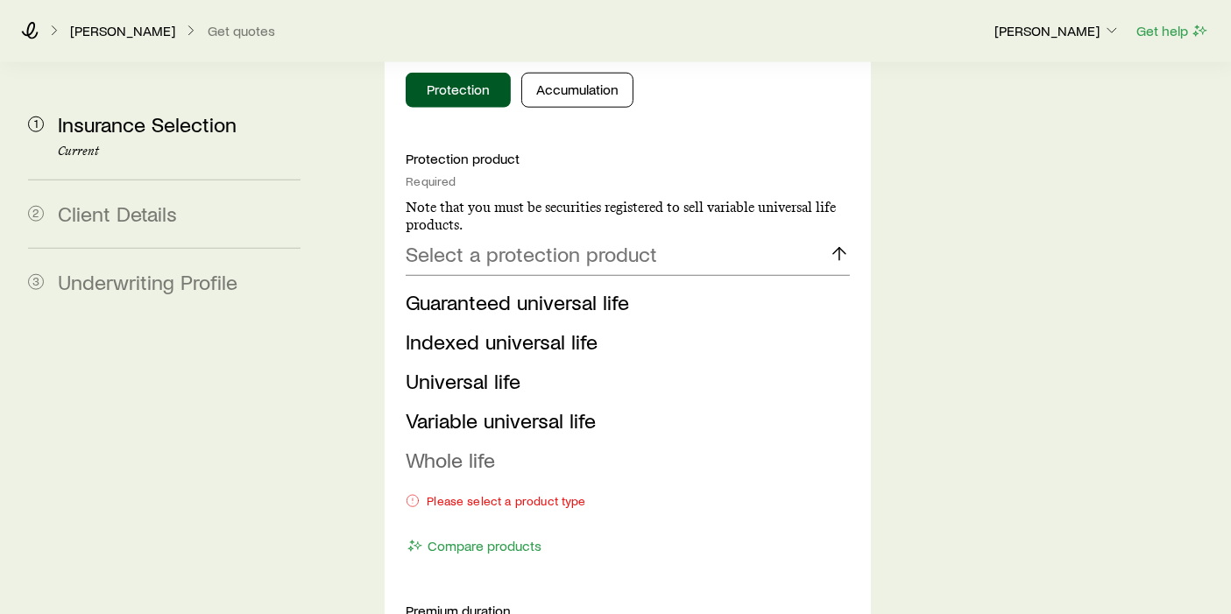
click at [498, 441] on li "Whole life" at bounding box center [623, 460] width 434 height 39
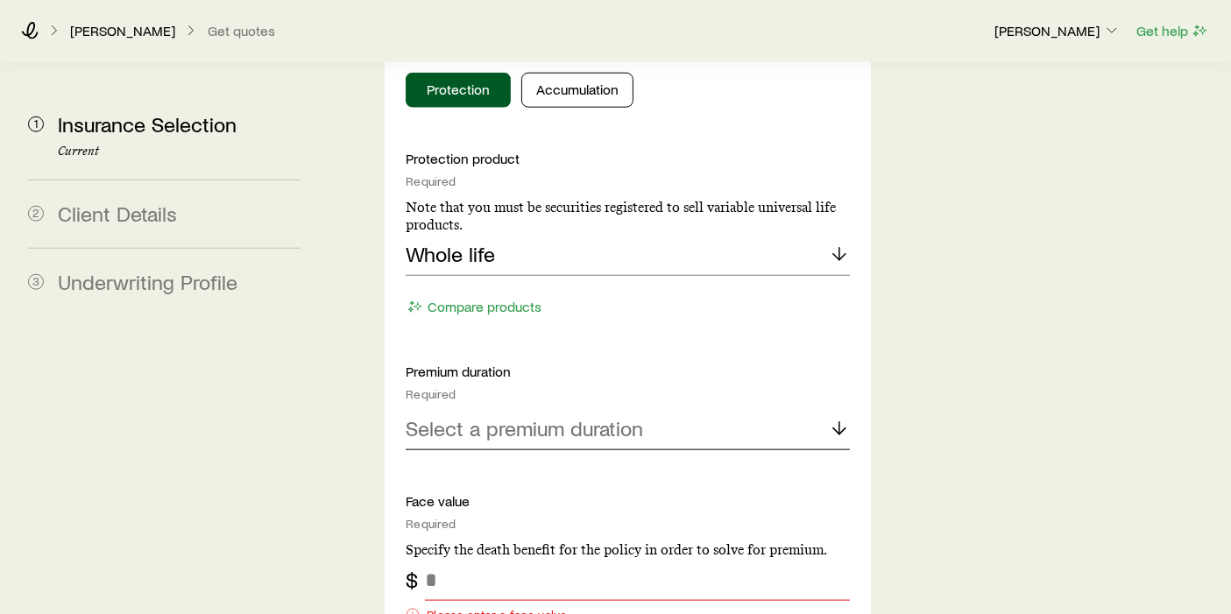
click at [836, 418] on icon at bounding box center [839, 428] width 21 height 21
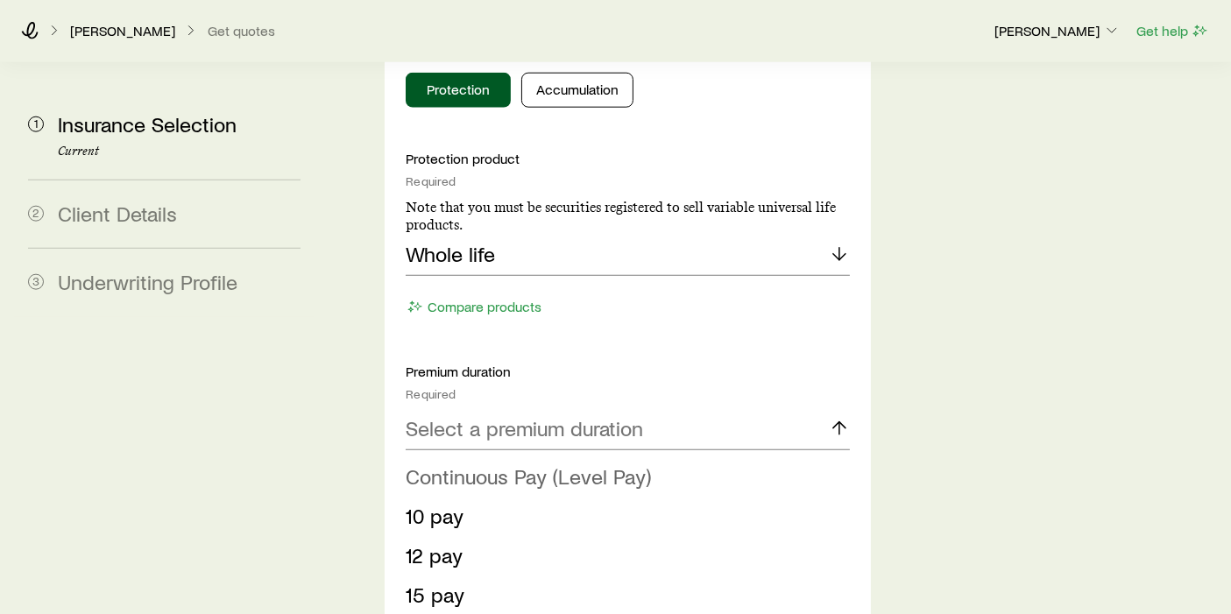
click at [558, 464] on span "Continuous Pay (Level Pay)" at bounding box center [528, 476] width 245 height 25
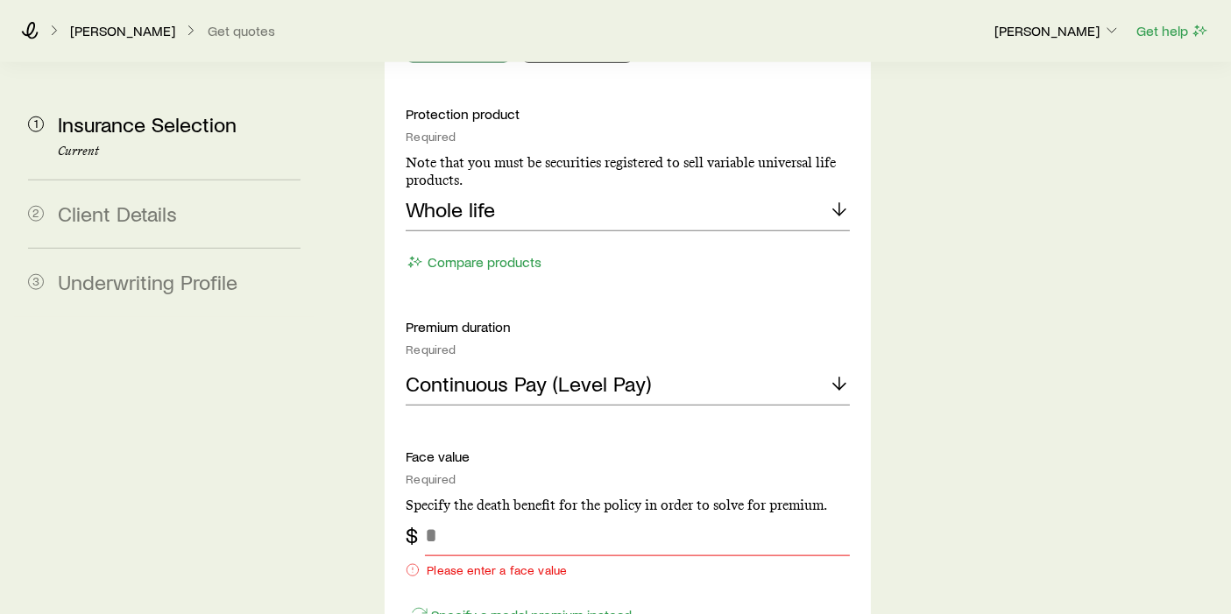
scroll to position [2296, 0]
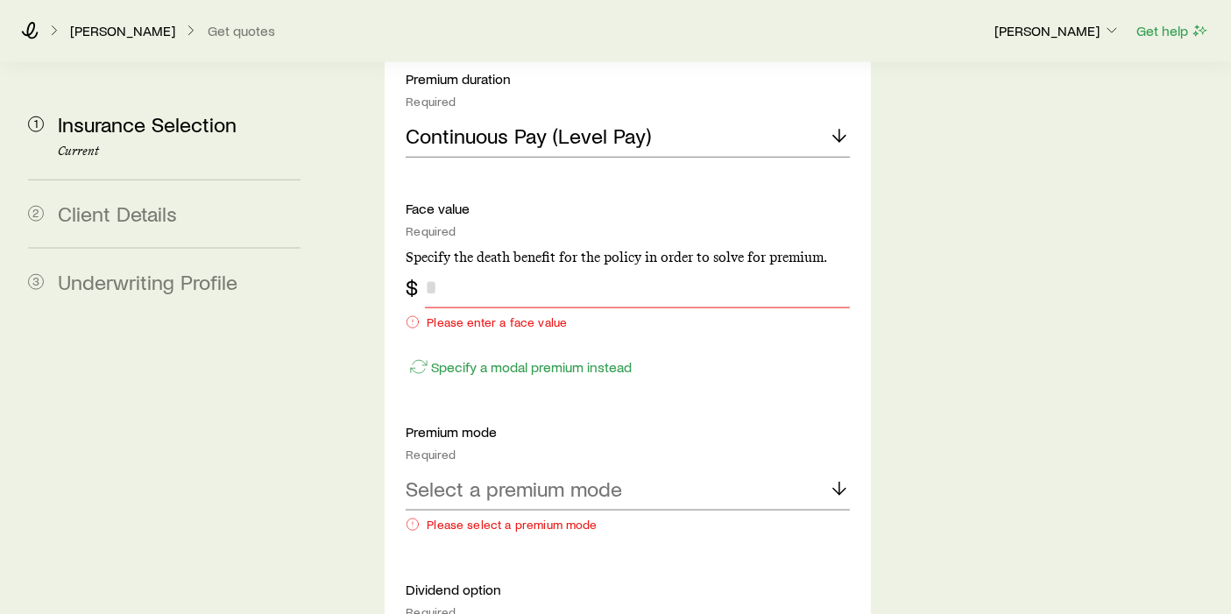
click at [465, 266] on input "tel" at bounding box center [637, 287] width 425 height 42
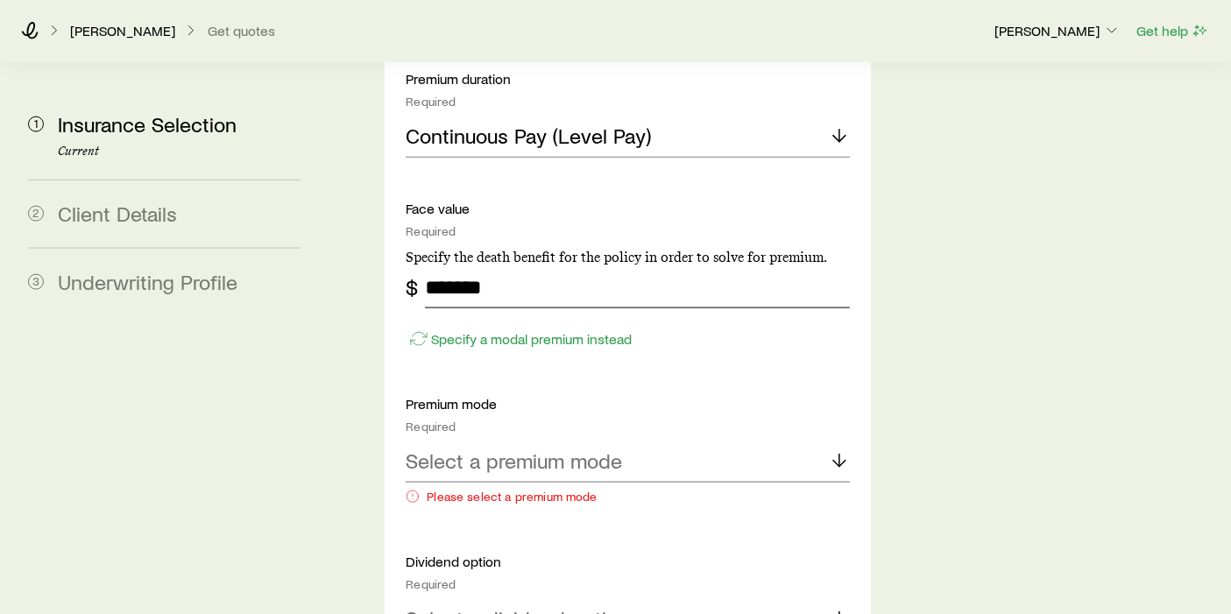
type input "*******"
click at [841, 450] on icon at bounding box center [839, 460] width 21 height 21
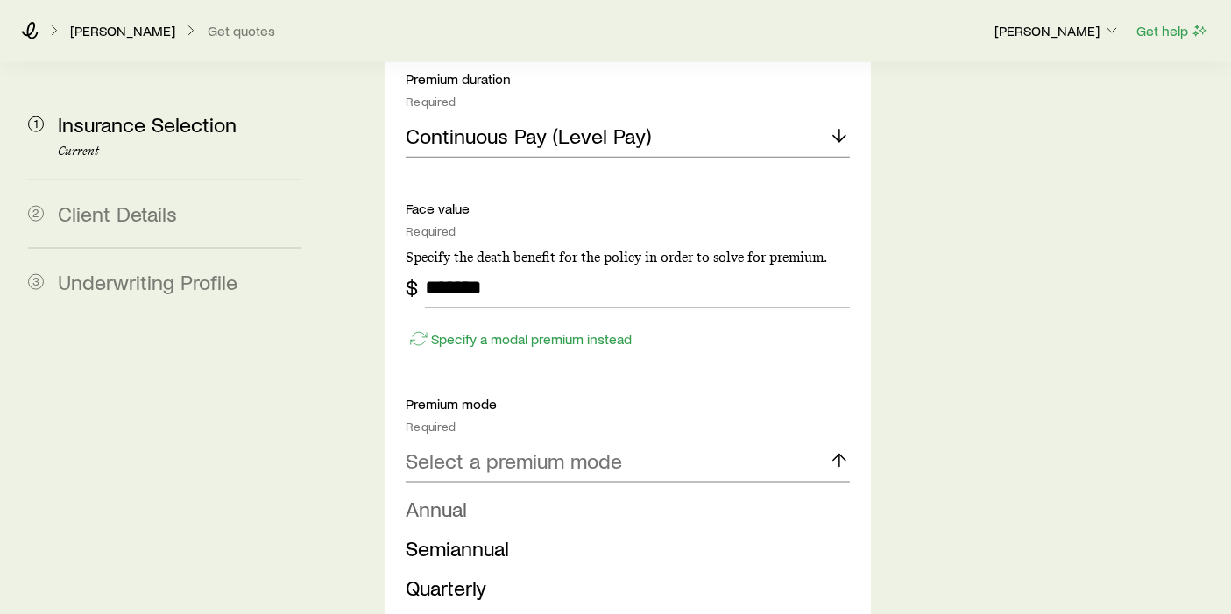
click at [463, 496] on span "Annual" at bounding box center [436, 508] width 61 height 25
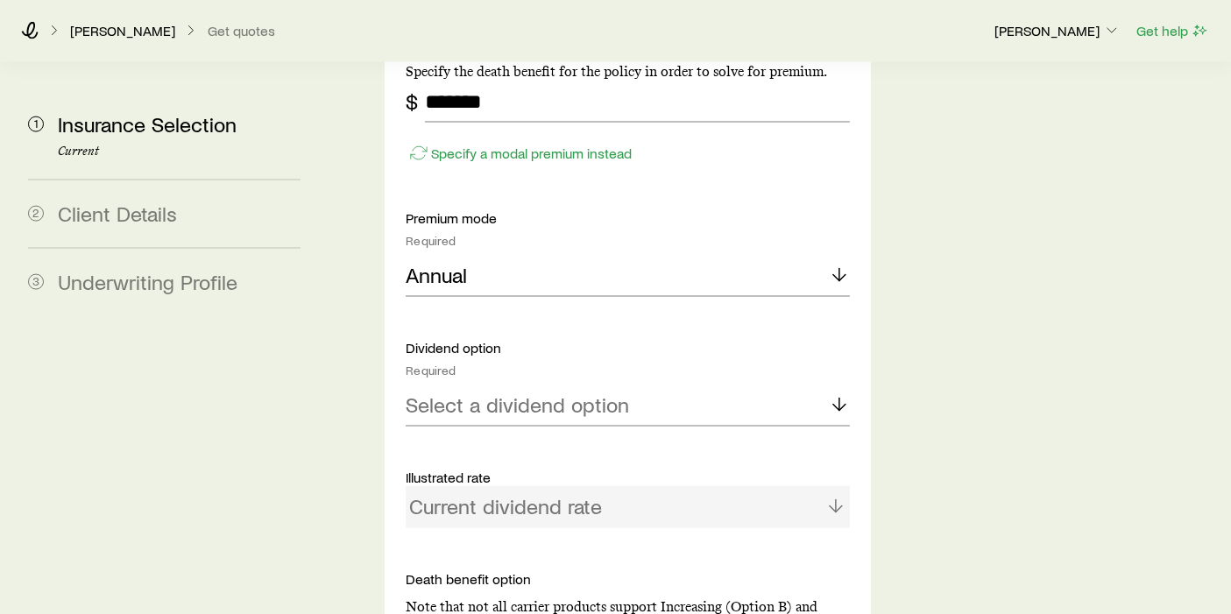
scroll to position [2491, 0]
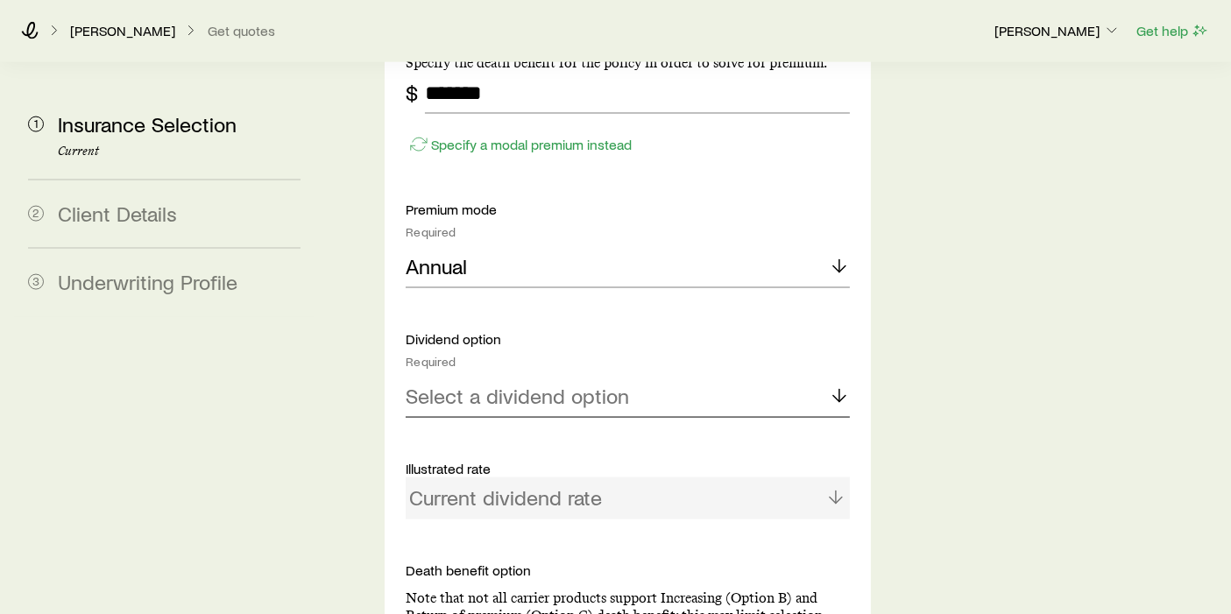
click at [841, 396] on polyline at bounding box center [839, 399] width 12 height 6
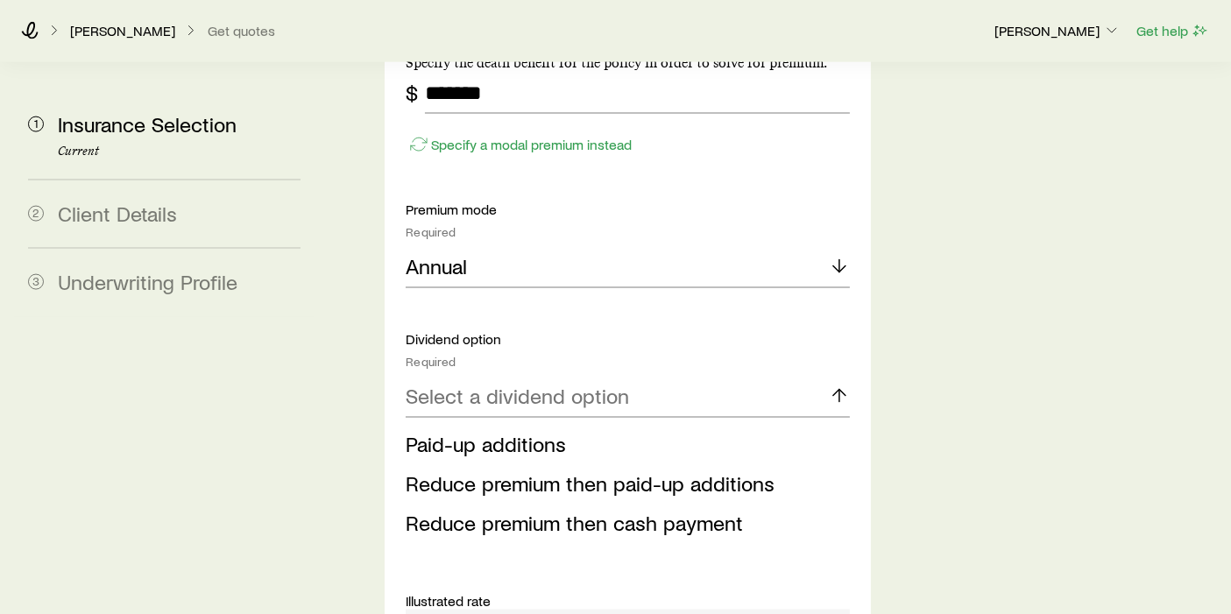
drag, startPoint x: 628, startPoint y: 346, endPoint x: 639, endPoint y: 345, distance: 10.6
click at [628, 425] on li "Paid-up additions" at bounding box center [623, 444] width 434 height 39
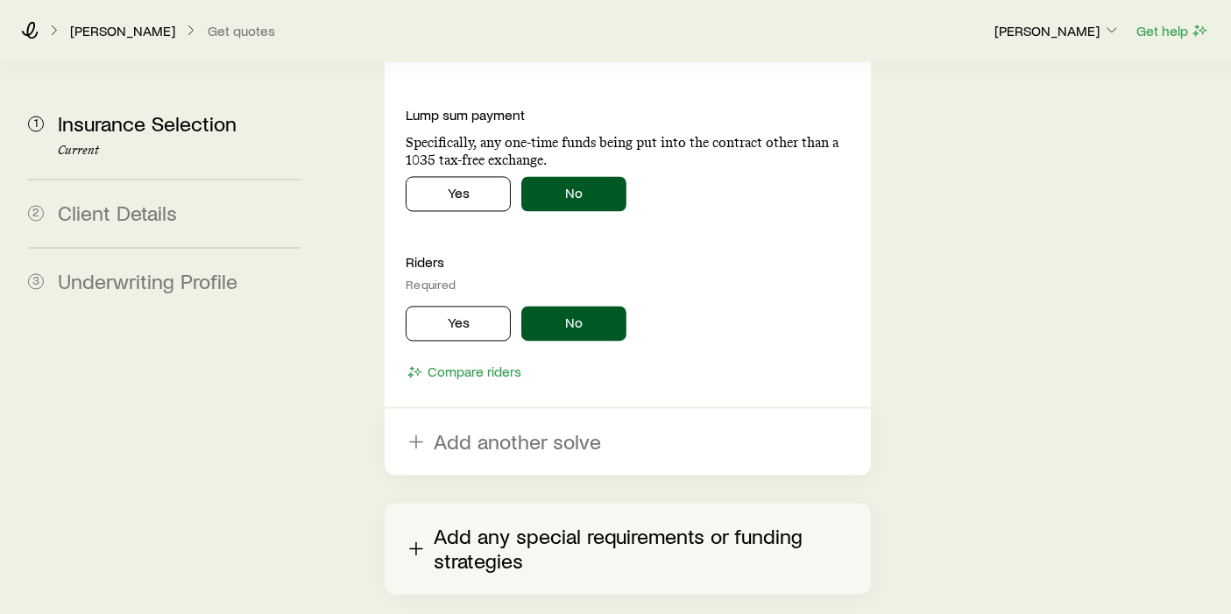
scroll to position [3330, 0]
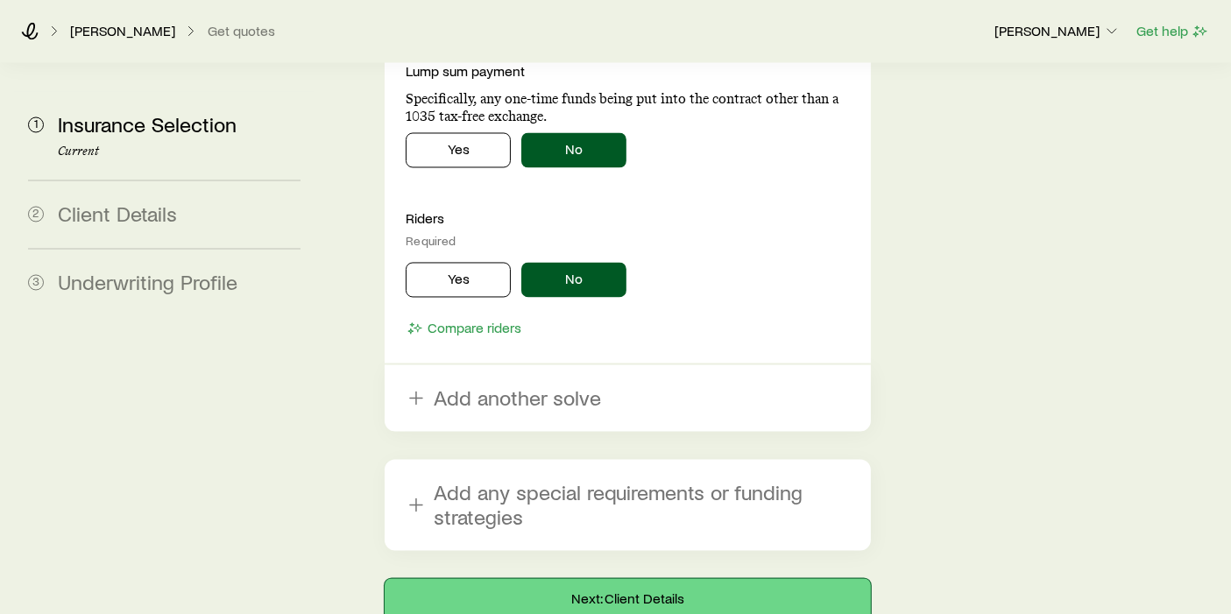
click at [666, 543] on button "Next: Client Details" at bounding box center [628, 599] width 486 height 42
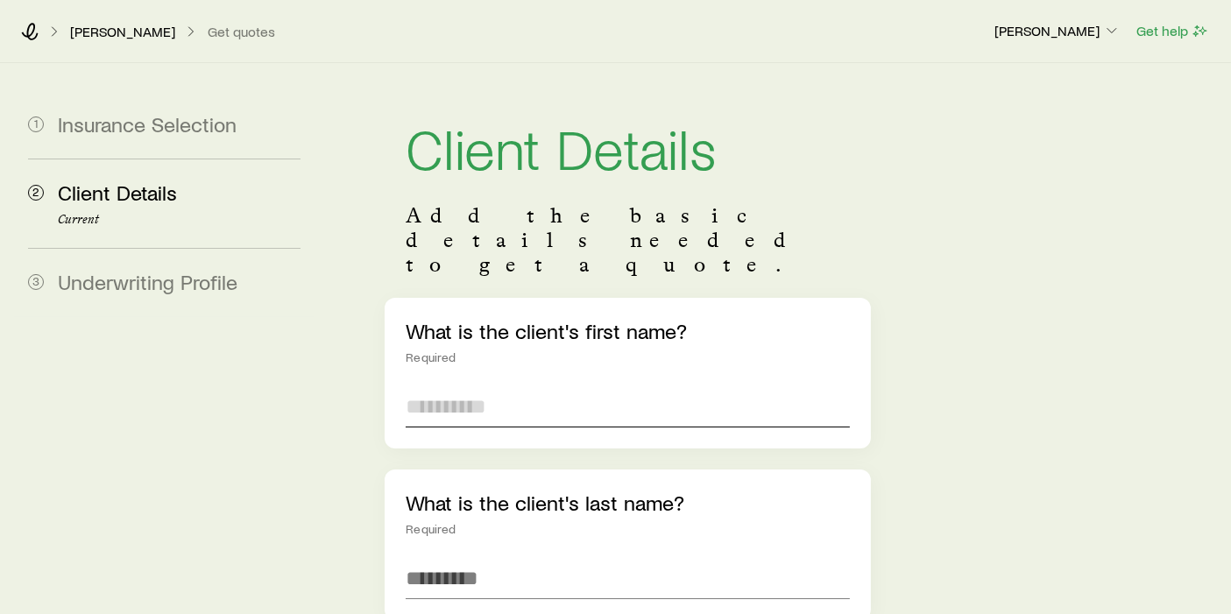
click at [524, 386] on input "text" at bounding box center [628, 407] width 444 height 42
type input "***"
click at [555, 543] on input "text" at bounding box center [628, 578] width 444 height 42
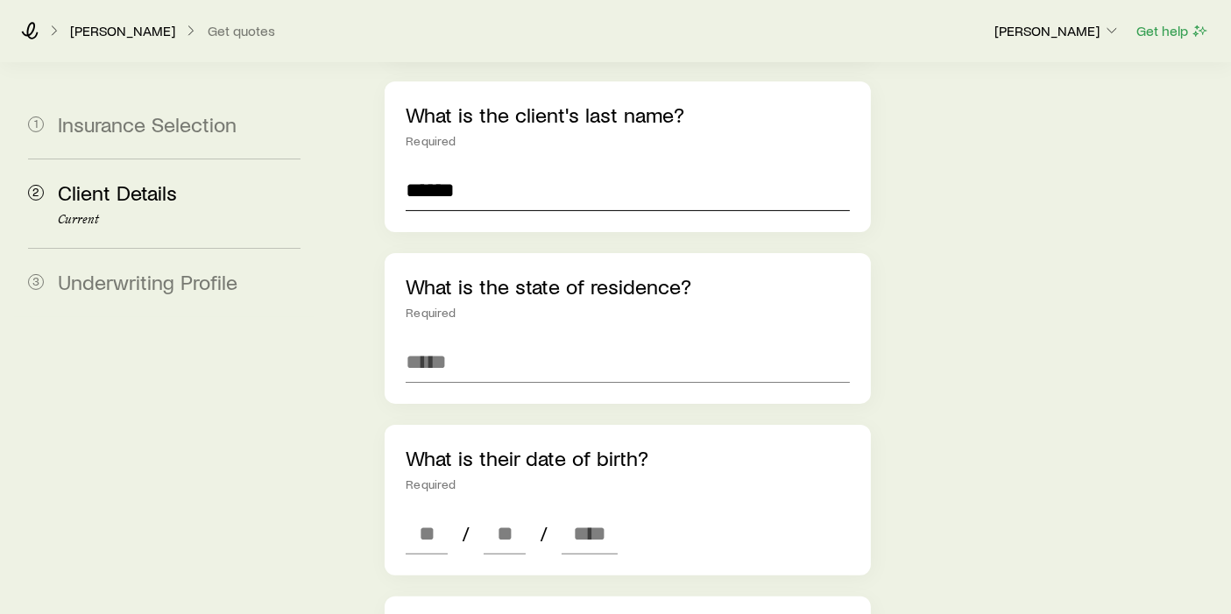
scroll to position [389, 0]
type input "******"
click at [503, 340] on input at bounding box center [628, 361] width 444 height 42
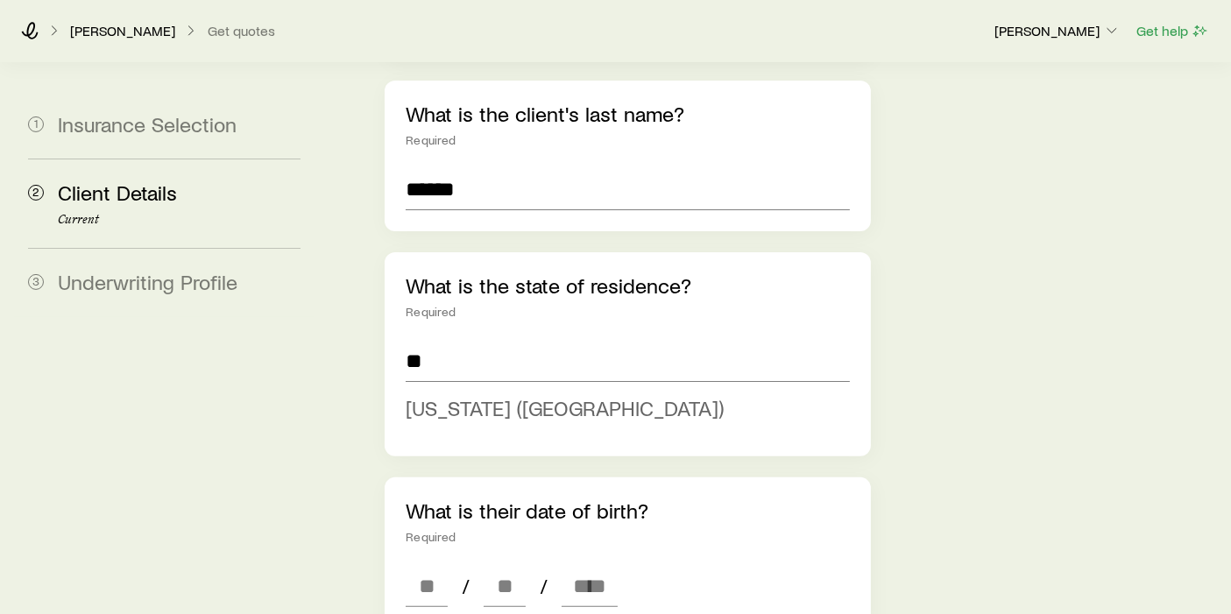
click at [507, 395] on span "[US_STATE] ([GEOGRAPHIC_DATA])" at bounding box center [565, 407] width 318 height 25
type input "**********"
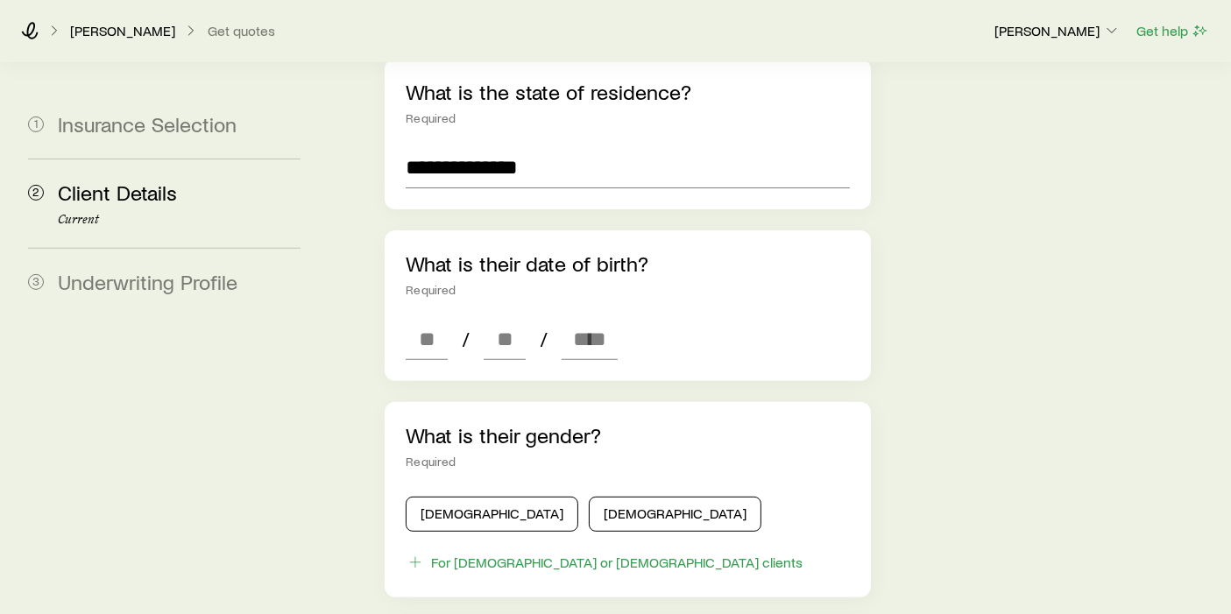
scroll to position [584, 0]
click at [438, 317] on input at bounding box center [427, 338] width 42 height 42
type input "**"
type input "****"
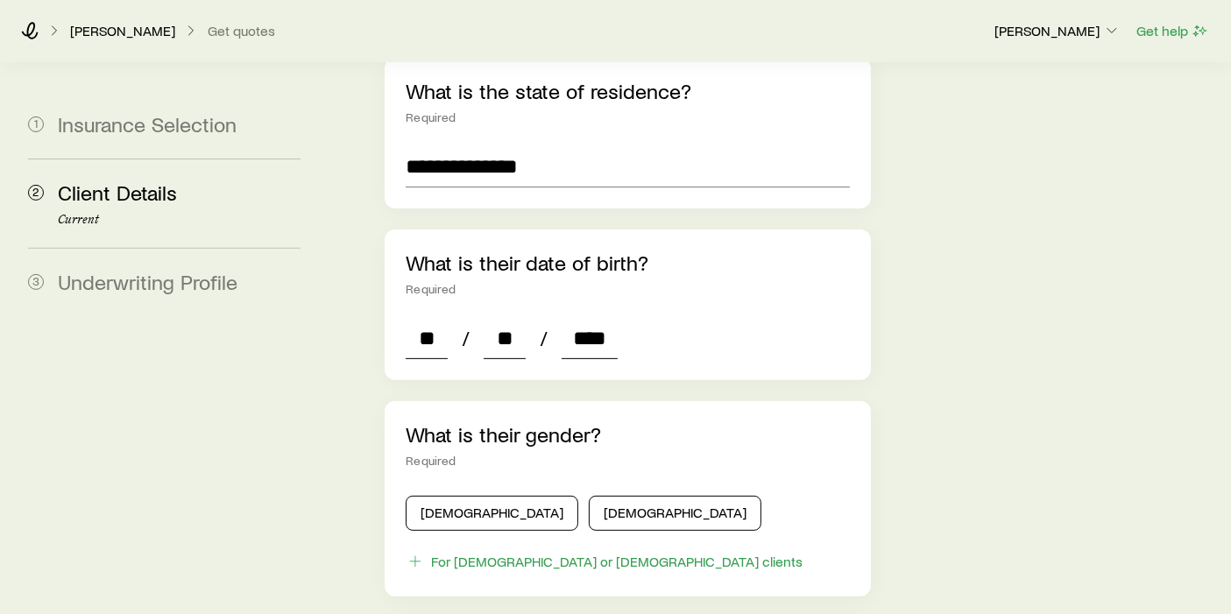
type input "*"
type input "****"
click at [457, 496] on button "[DEMOGRAPHIC_DATA]" at bounding box center [492, 513] width 173 height 35
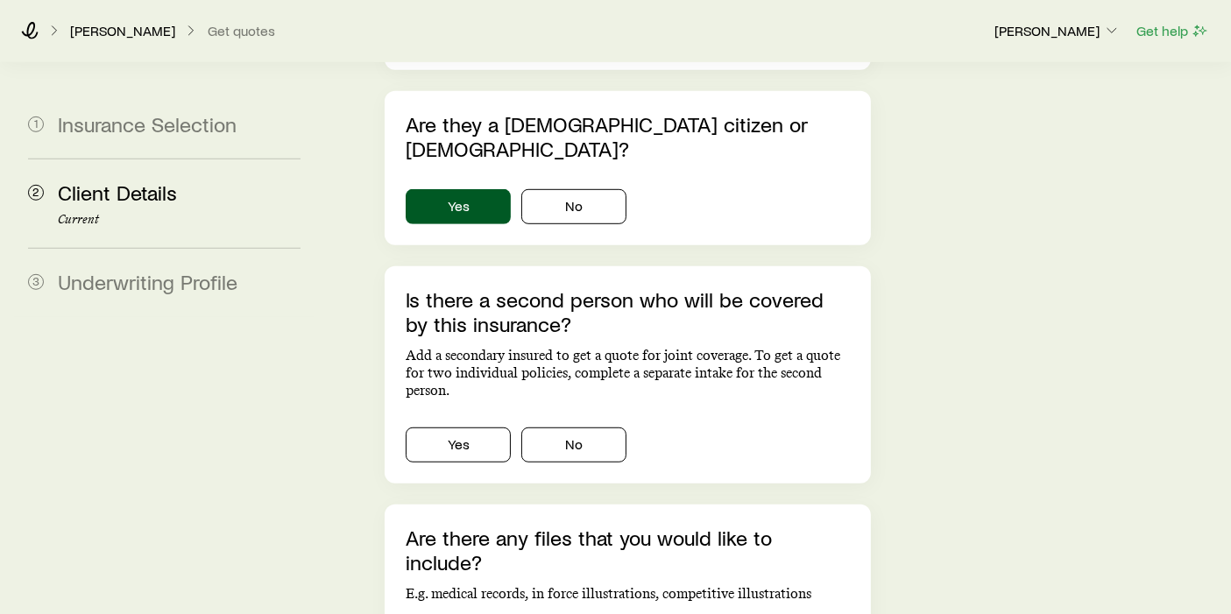
scroll to position [1168, 0]
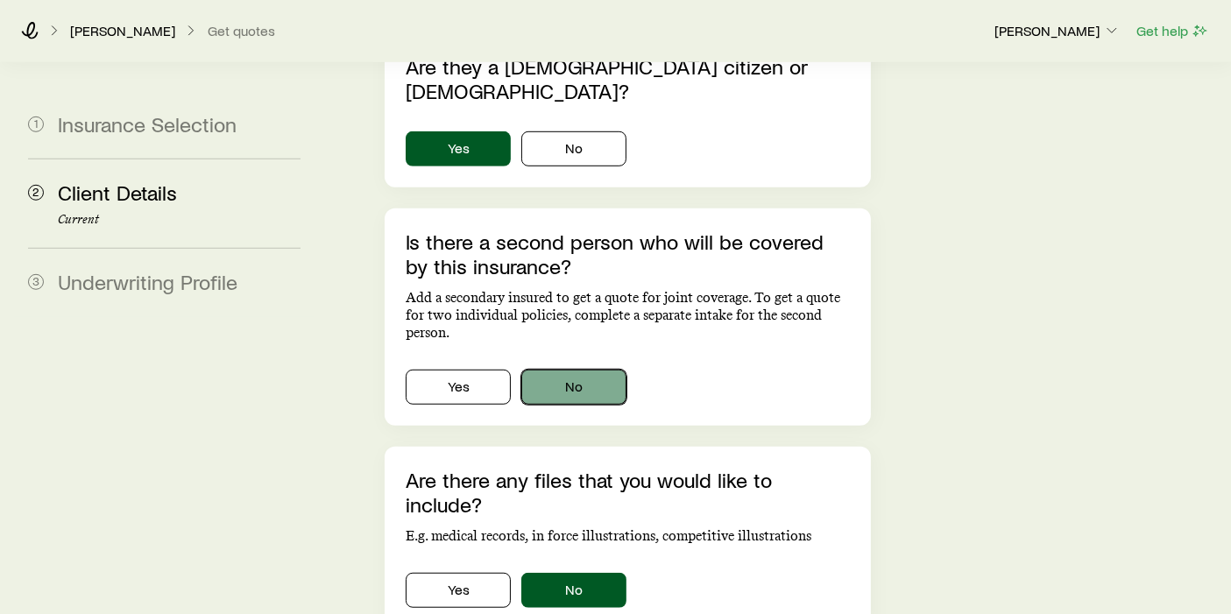
click at [596, 370] on button "No" at bounding box center [573, 387] width 105 height 35
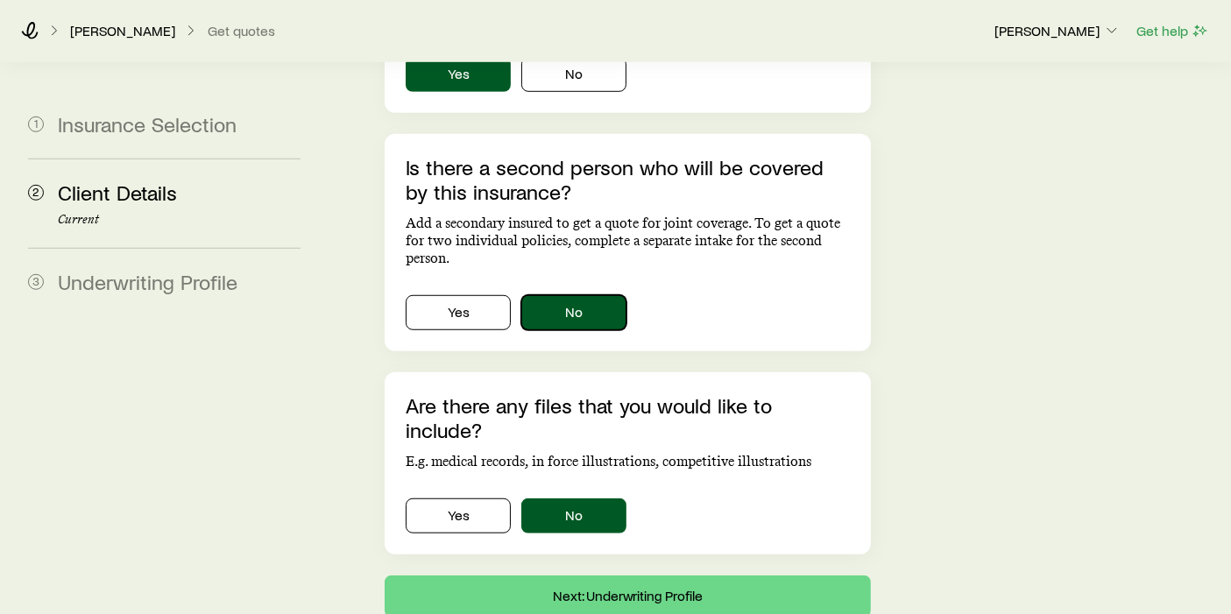
scroll to position [1245, 0]
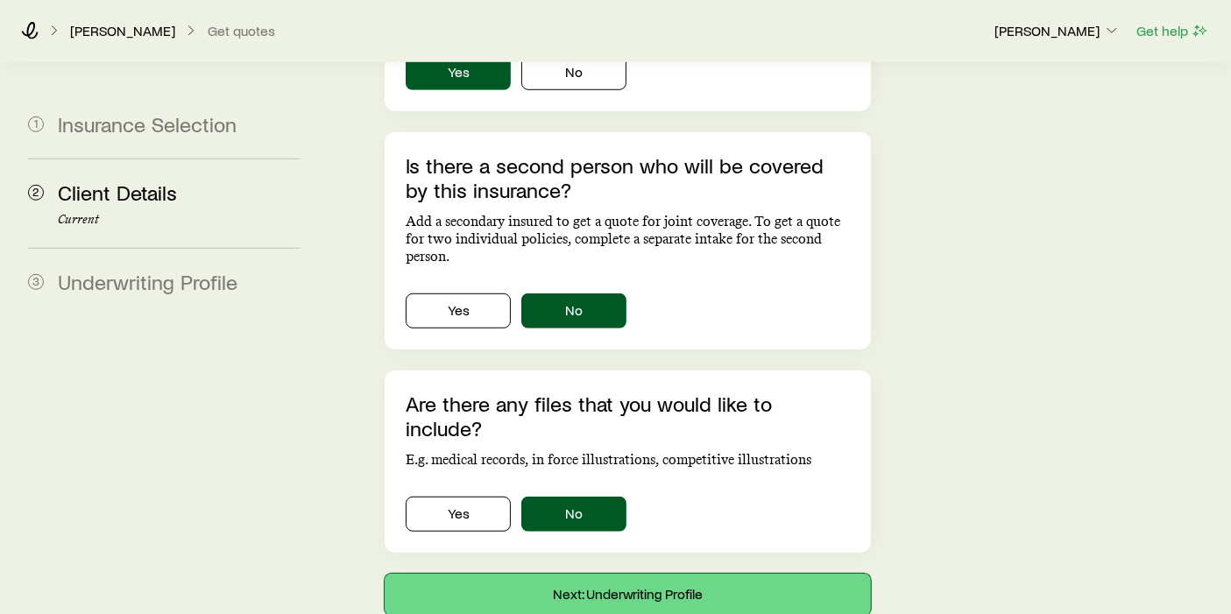
click at [666, 543] on button "Next: Underwriting Profile" at bounding box center [628, 595] width 486 height 42
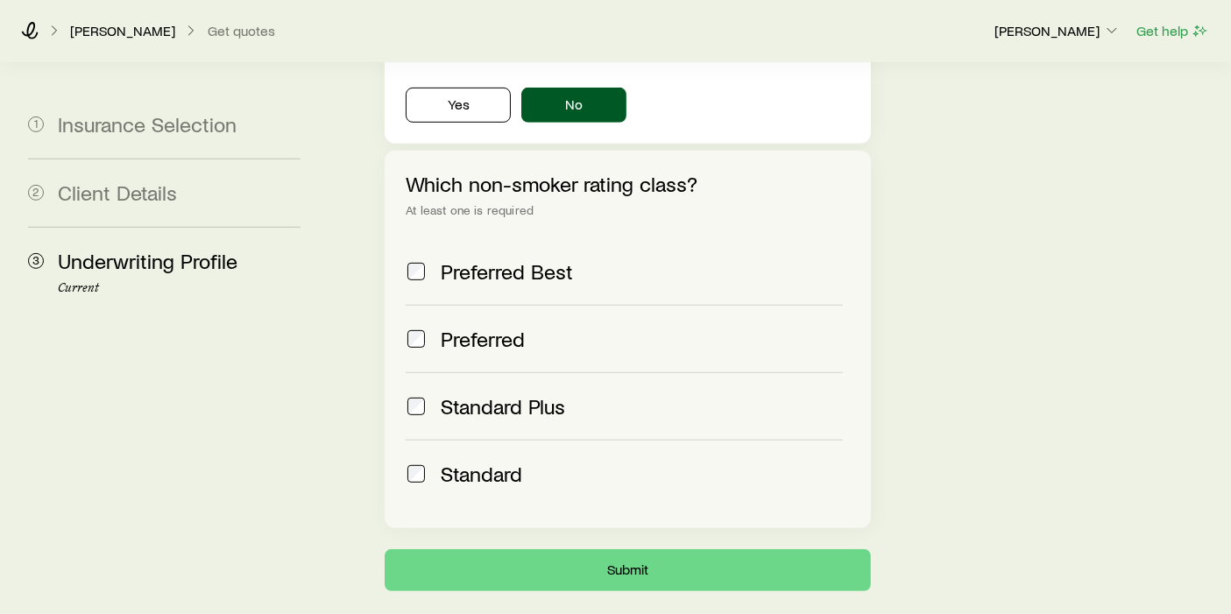
scroll to position [817, 0]
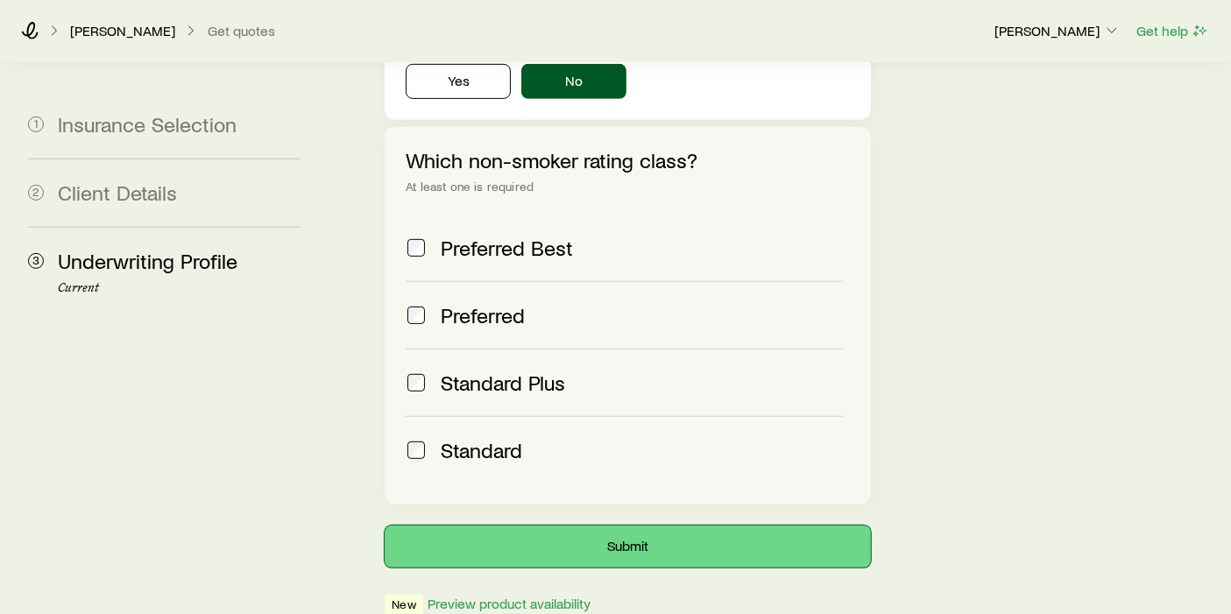
click at [650, 526] on button "Submit" at bounding box center [628, 547] width 486 height 42
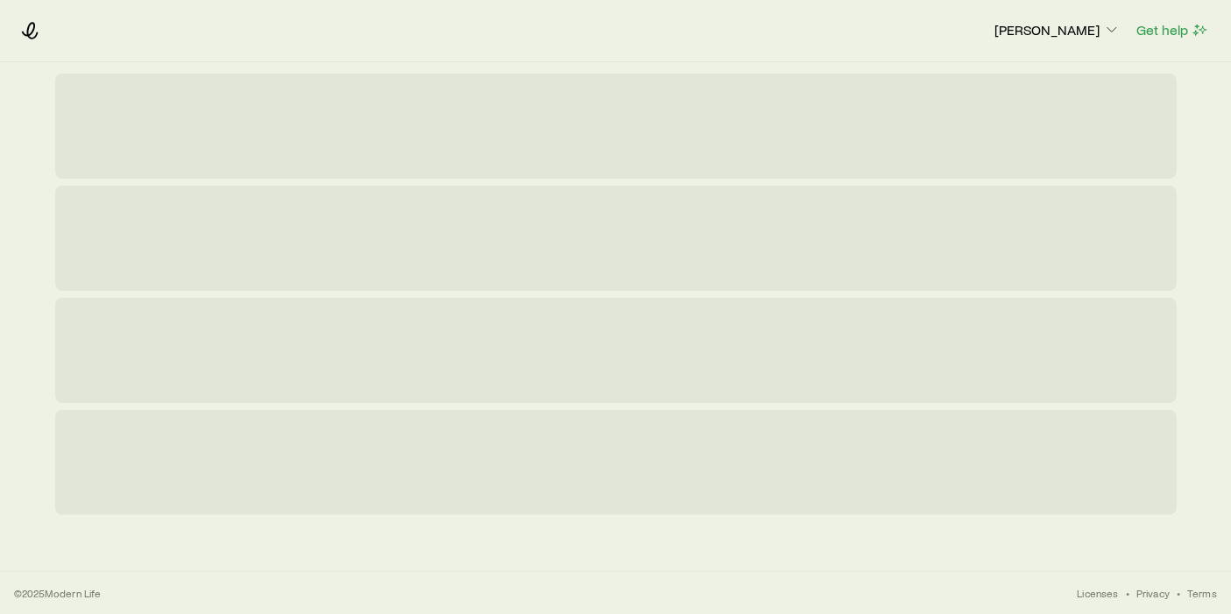
scroll to position [0, 0]
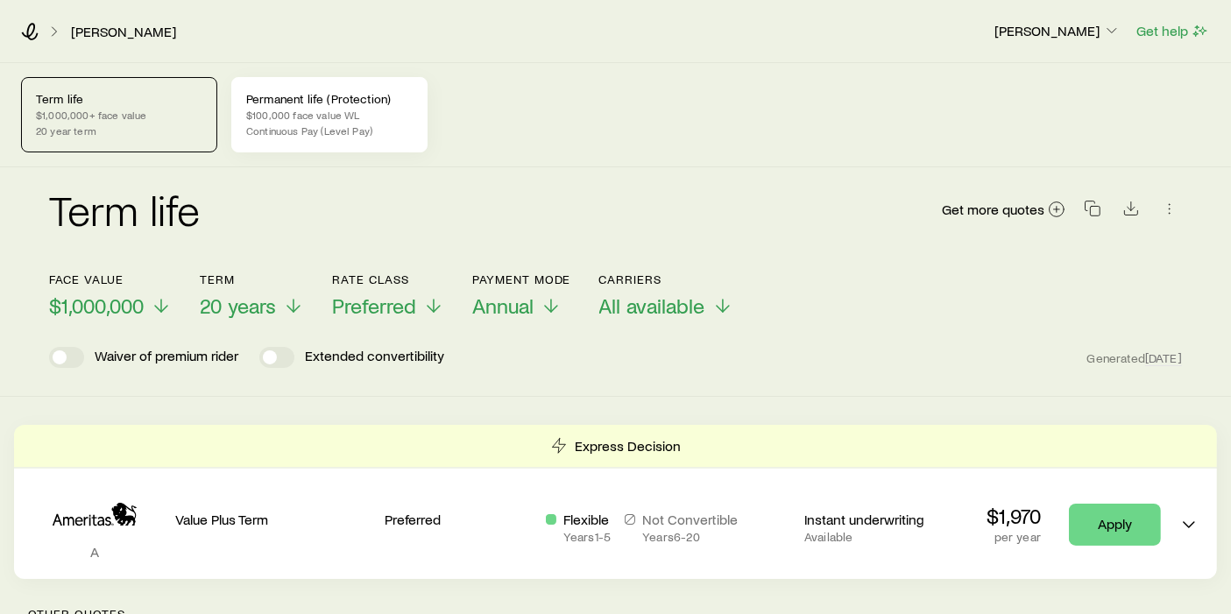
click at [316, 119] on p "$100,000 face value WL" at bounding box center [329, 115] width 167 height 14
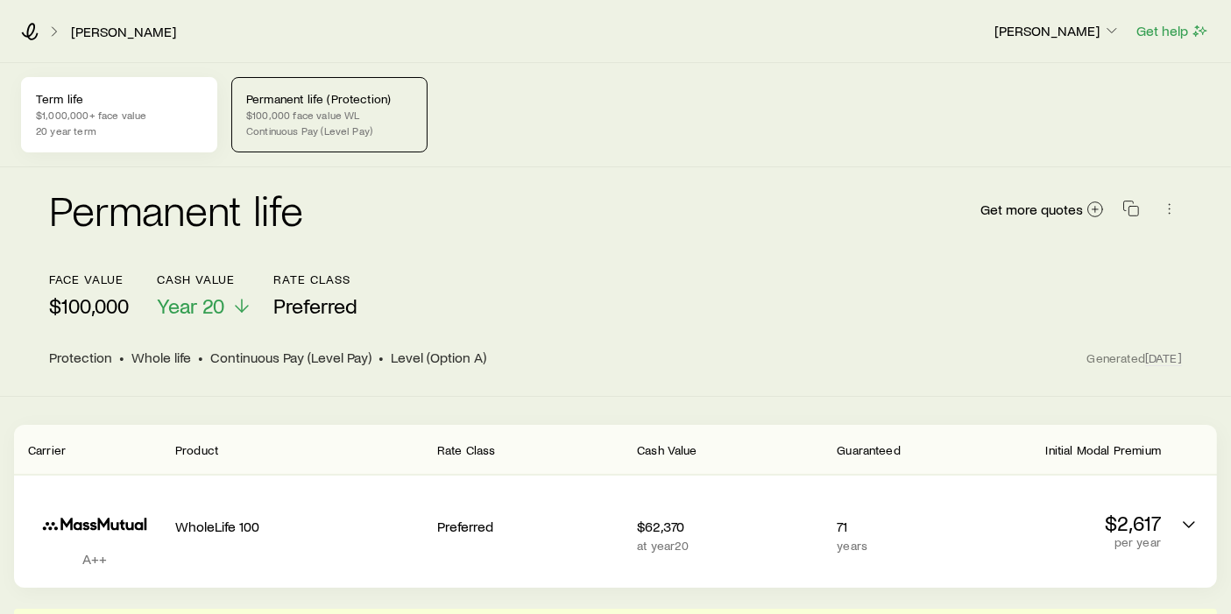
click at [135, 118] on p "$1,000,000+ face value" at bounding box center [119, 115] width 167 height 14
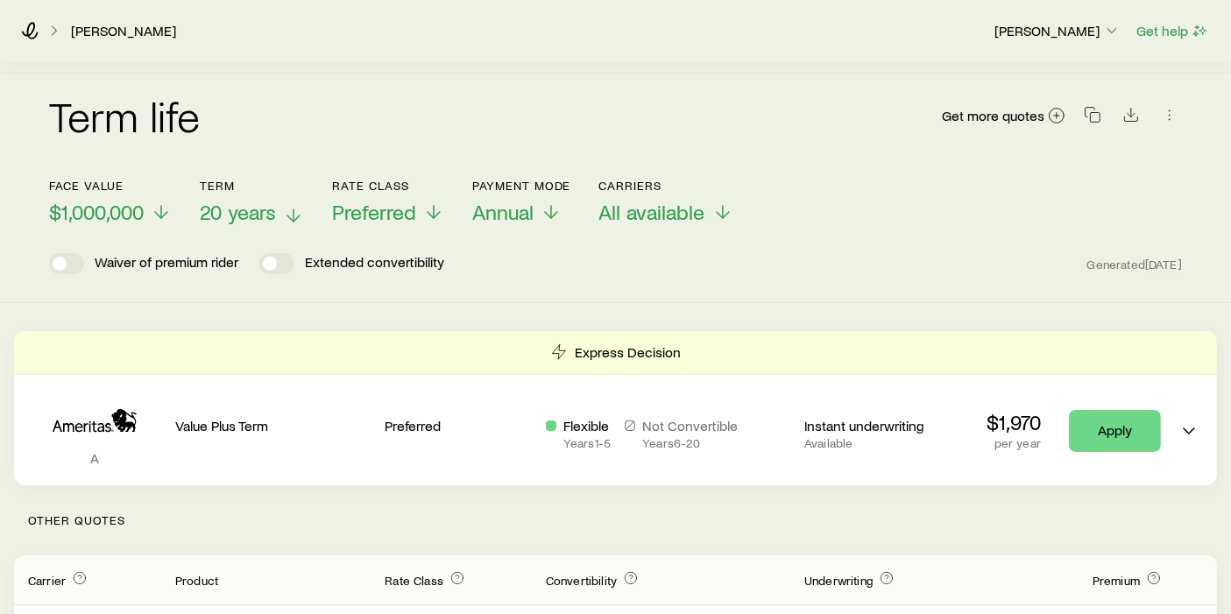
scroll to position [97, 0]
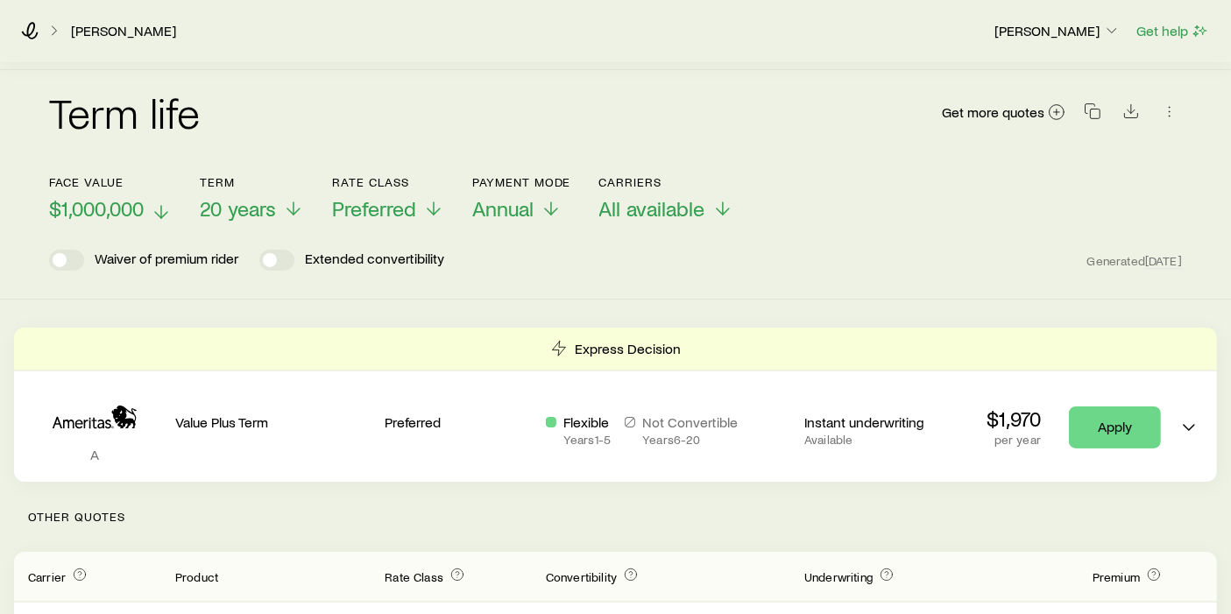
click at [161, 214] on line at bounding box center [161, 212] width 0 height 12
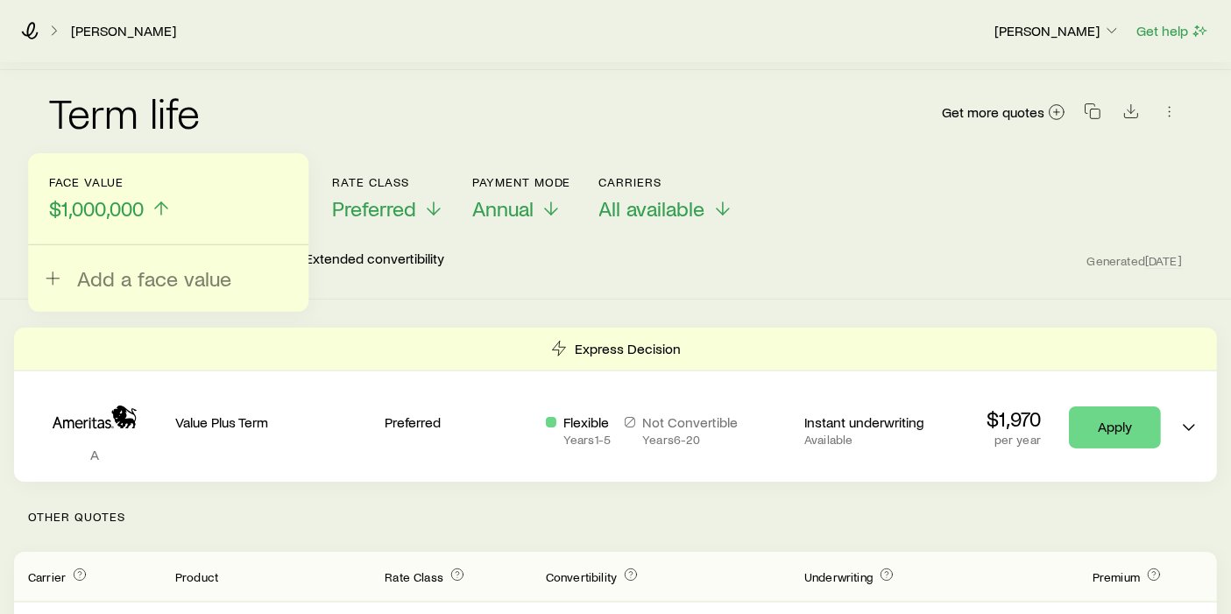
click at [239, 118] on div "Term life Get more quotes" at bounding box center [615, 122] width 1133 height 63
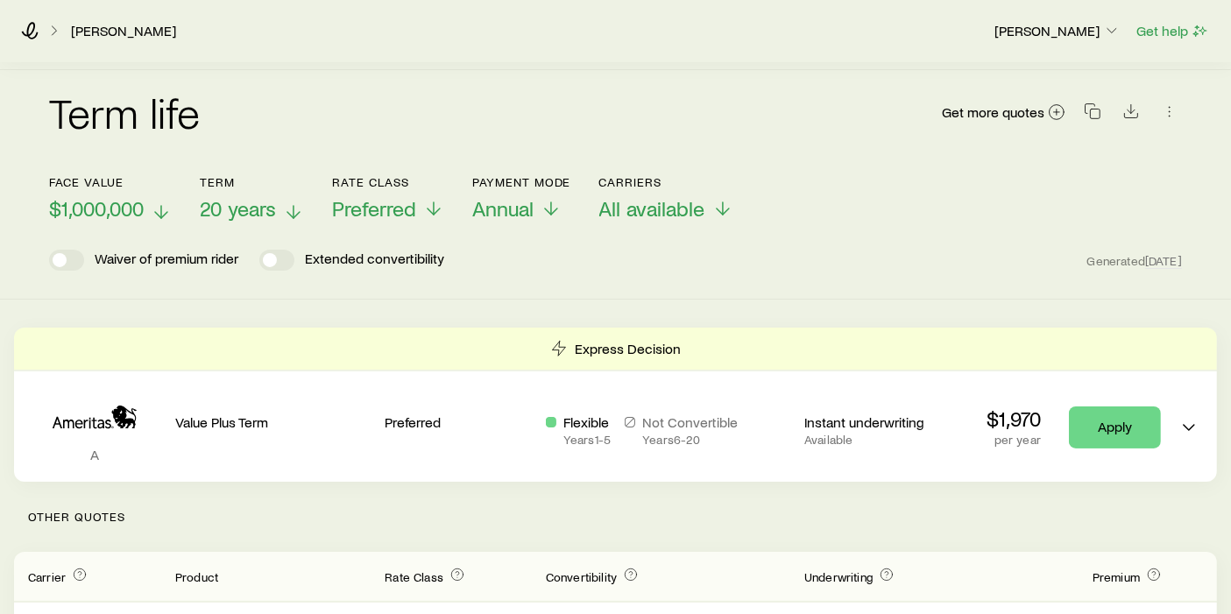
click at [294, 212] on line at bounding box center [294, 212] width 0 height 12
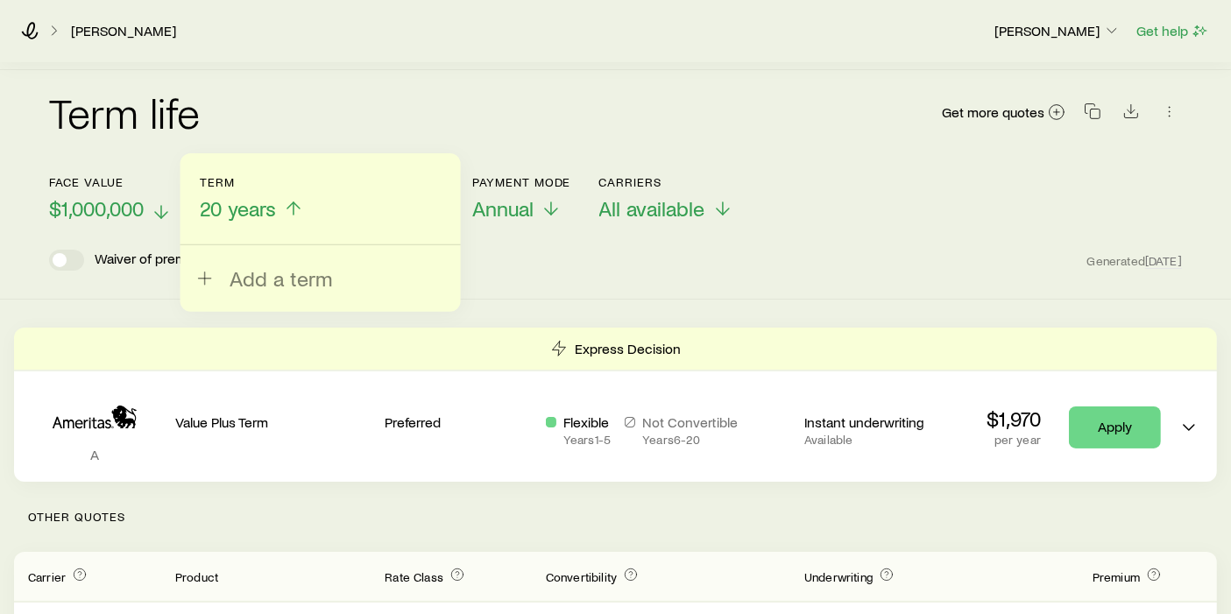
click at [335, 101] on div "Term life Get more quotes" at bounding box center [615, 122] width 1133 height 63
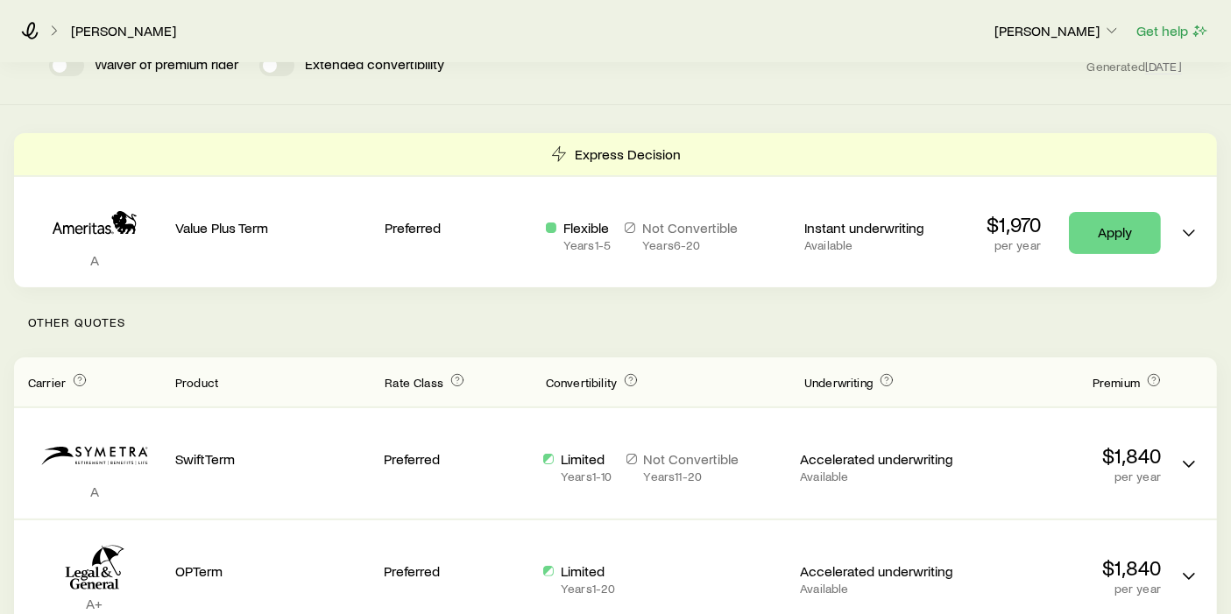
scroll to position [0, 0]
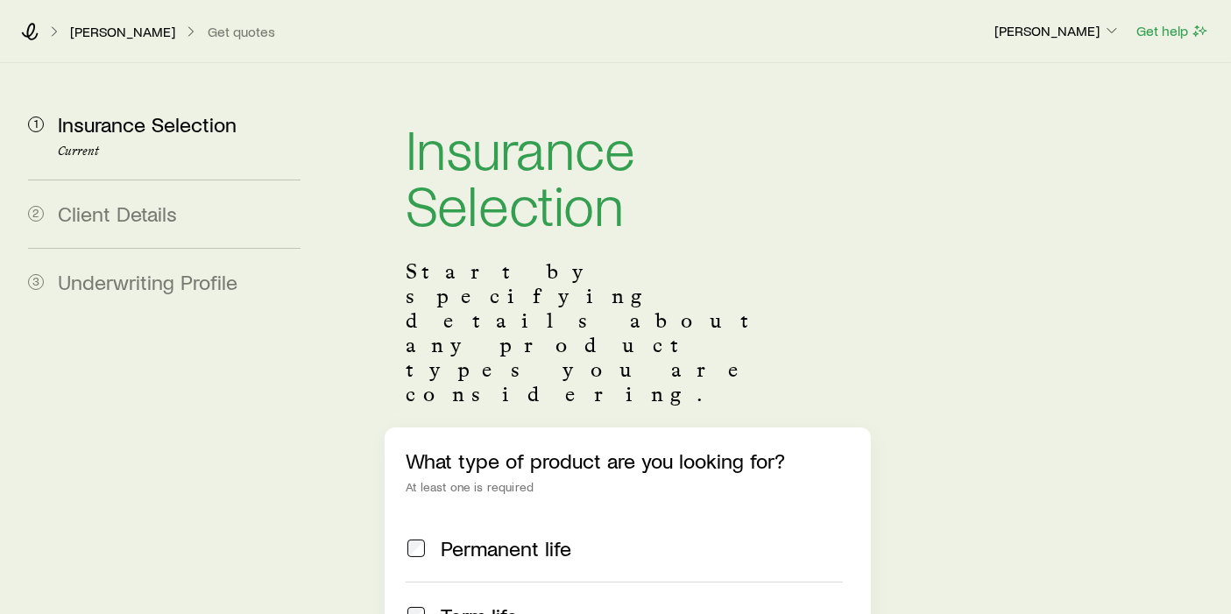
click at [123, 215] on span "Client Details" at bounding box center [117, 213] width 119 height 25
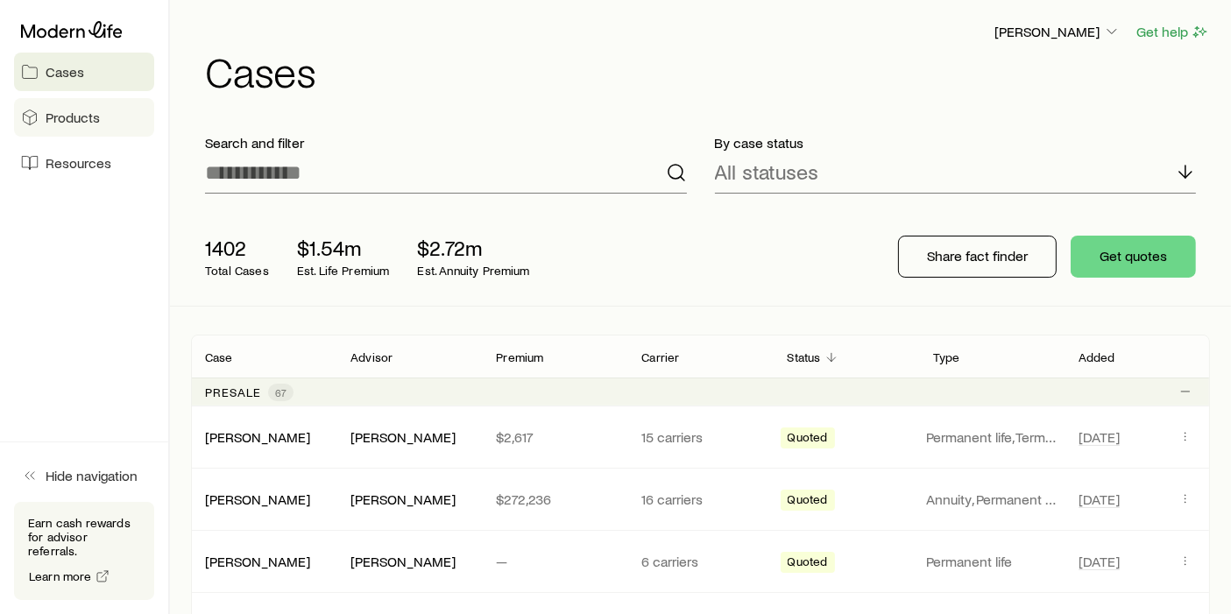
click at [85, 126] on link "Products" at bounding box center [84, 117] width 140 height 39
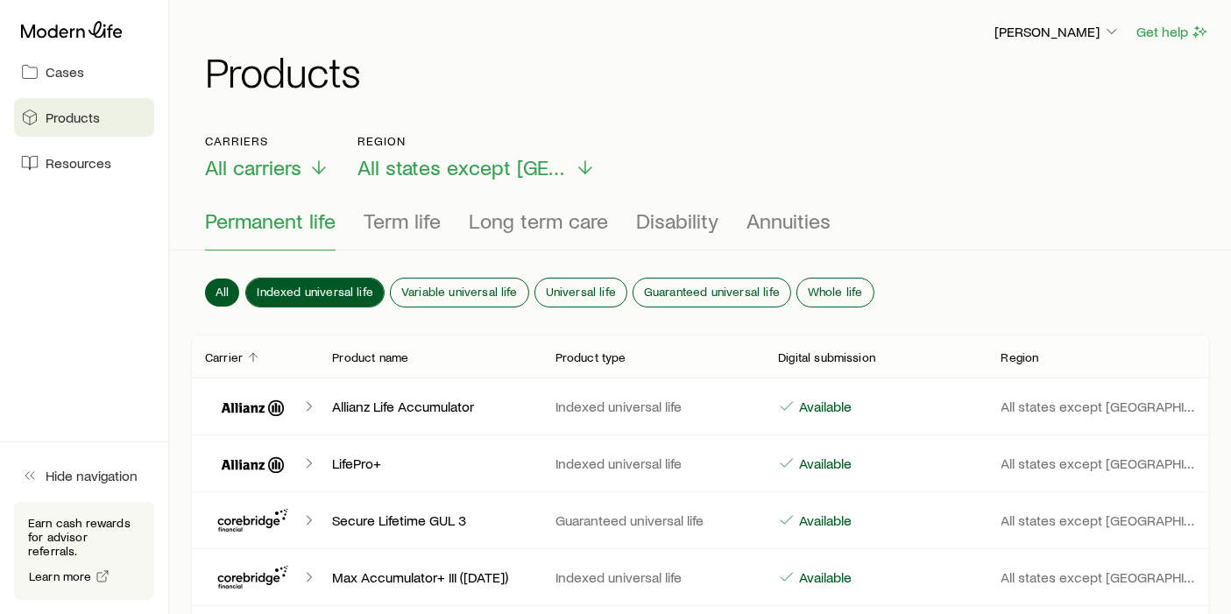
click at [311, 285] on span "Indexed universal life" at bounding box center [315, 292] width 117 height 14
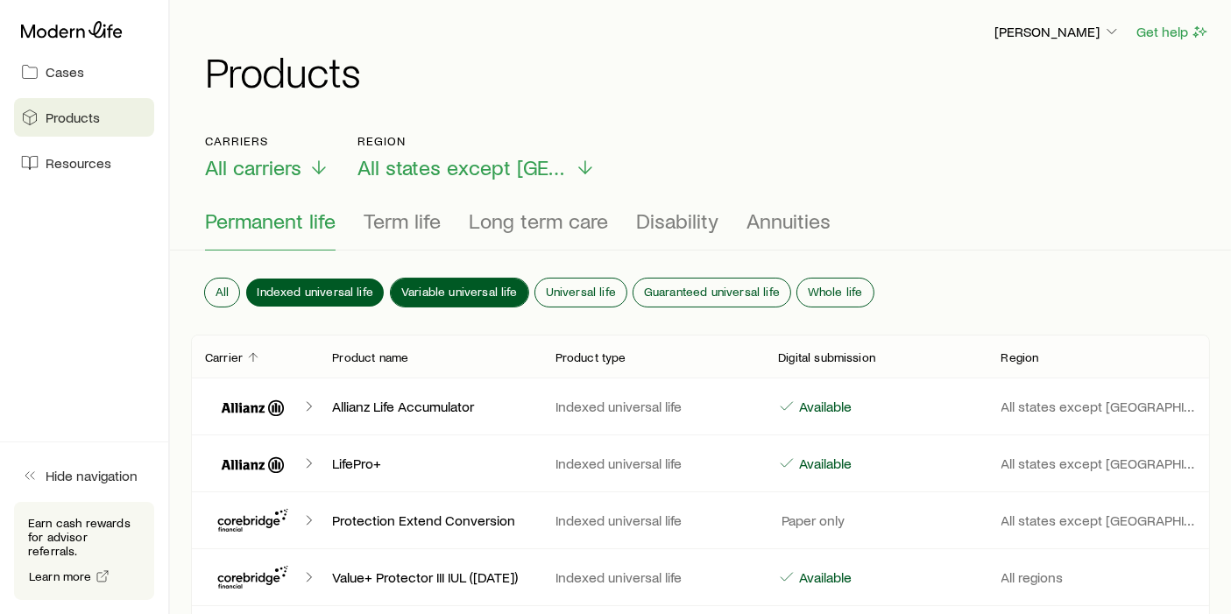
drag, startPoint x: 465, startPoint y: 284, endPoint x: 528, endPoint y: 283, distance: 63.1
click at [467, 285] on span "Variable universal life" at bounding box center [459, 292] width 117 height 14
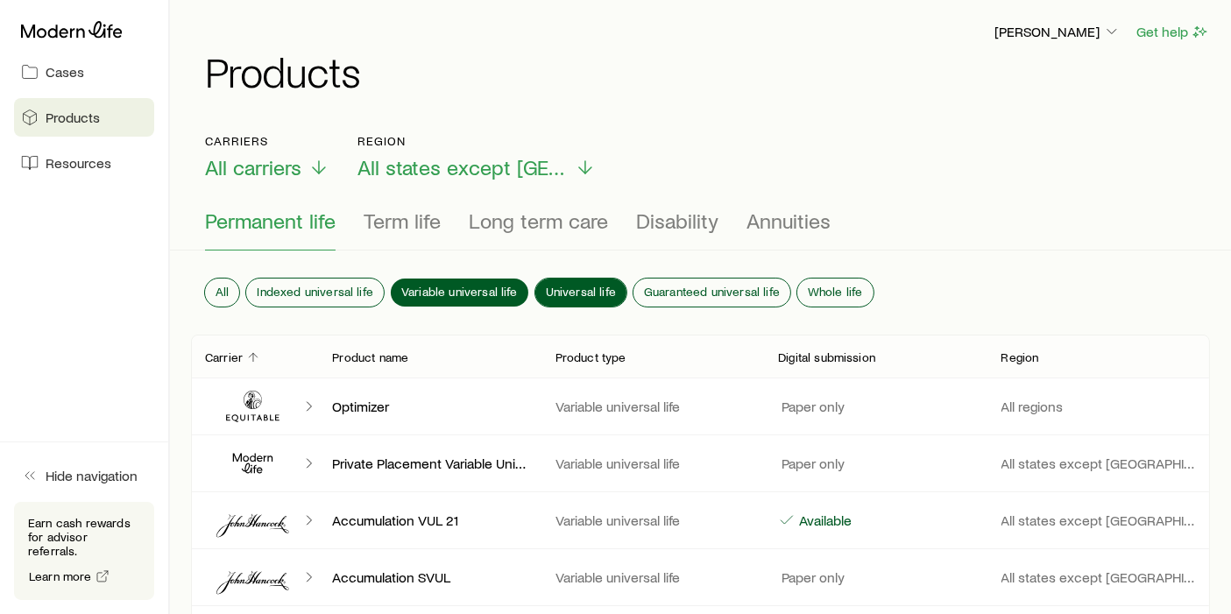
click at [577, 287] on span "Universal life" at bounding box center [581, 292] width 70 height 14
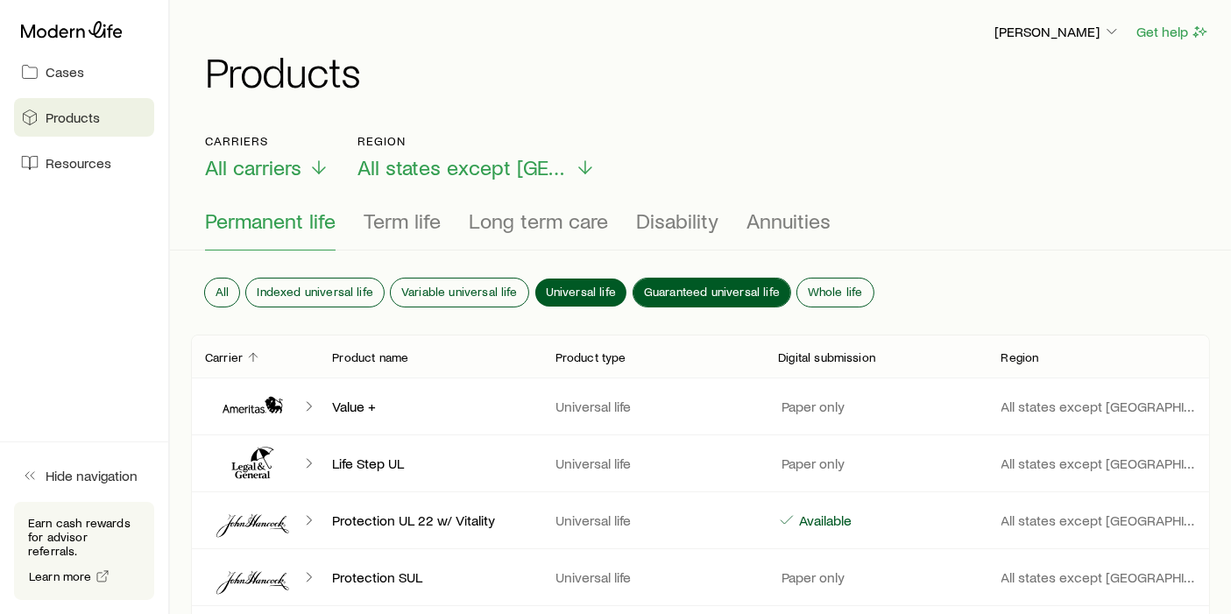
click at [706, 285] on span "Guaranteed universal life" at bounding box center [712, 292] width 136 height 14
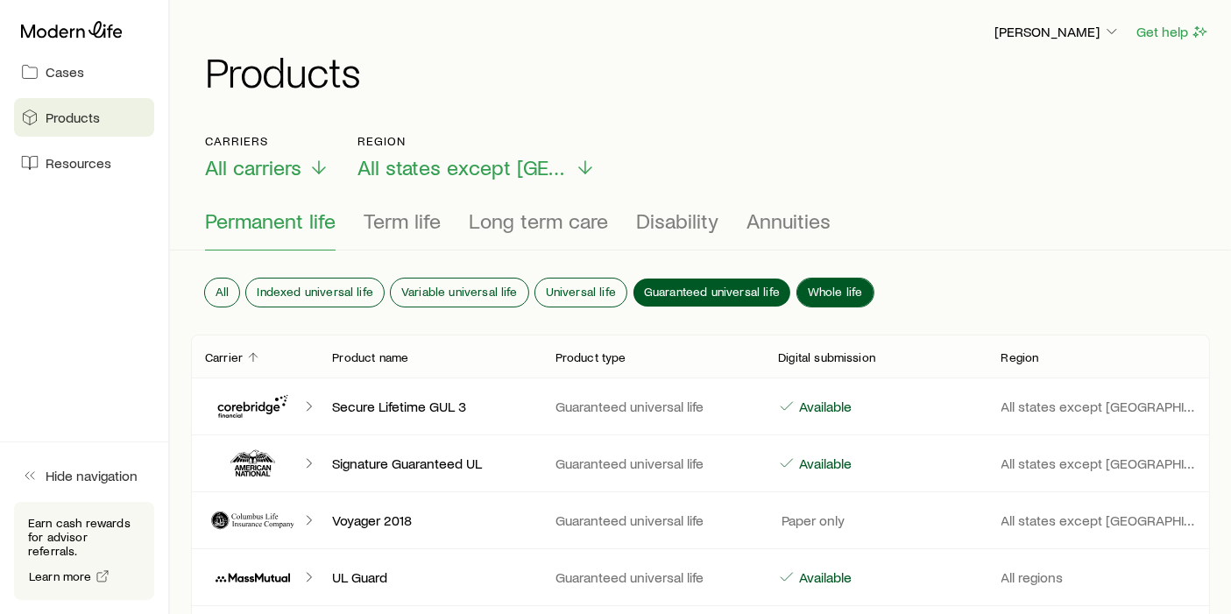
click at [824, 287] on span "Whole life" at bounding box center [835, 292] width 55 height 14
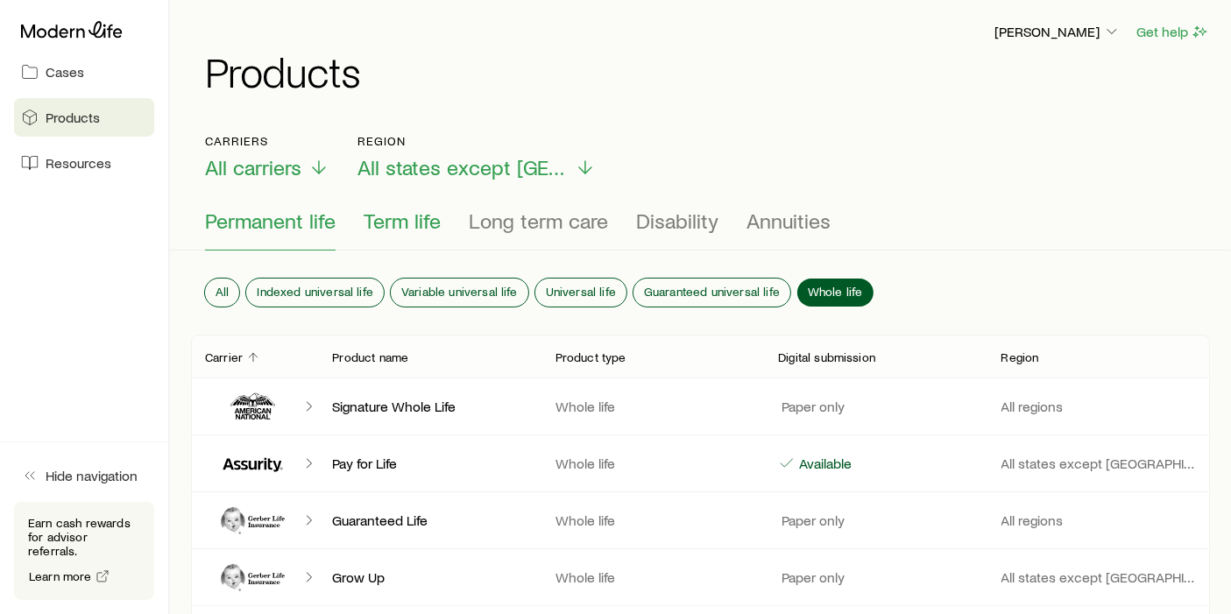
click at [390, 218] on span "Term life" at bounding box center [402, 221] width 77 height 25
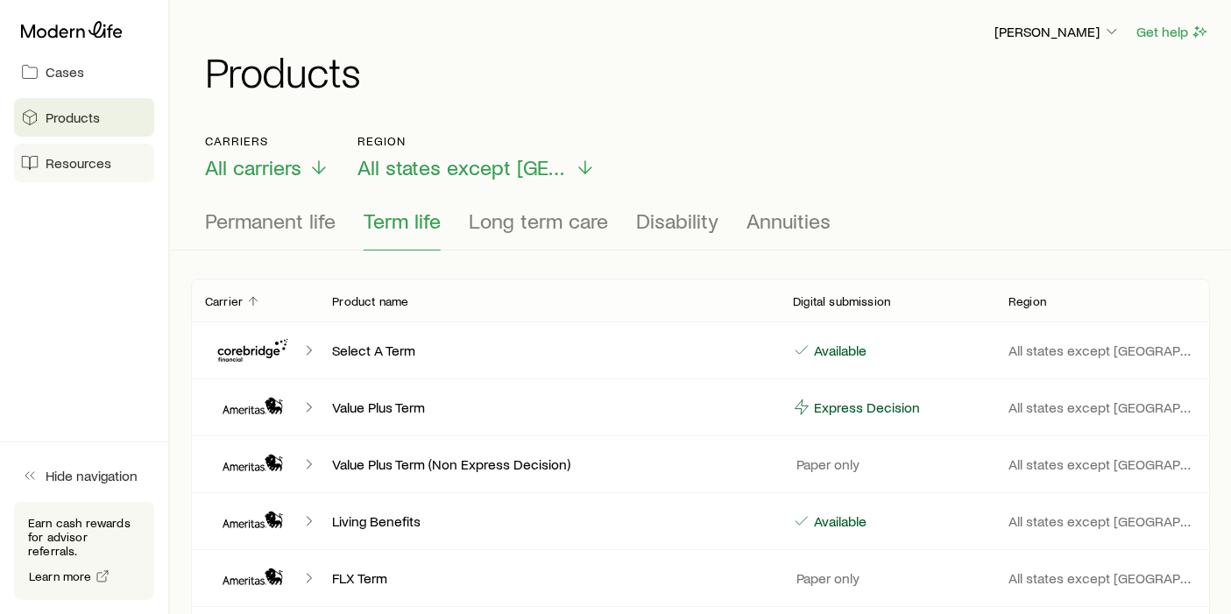
click at [80, 171] on span "Resources" at bounding box center [79, 163] width 66 height 18
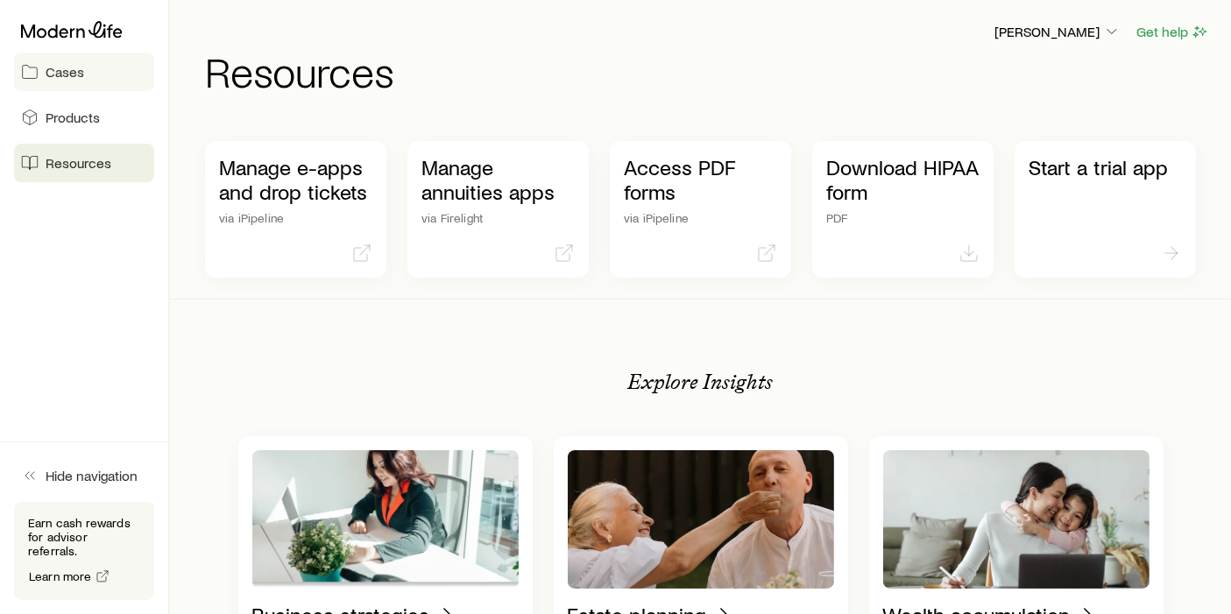
click at [64, 76] on span "Cases" at bounding box center [65, 72] width 39 height 18
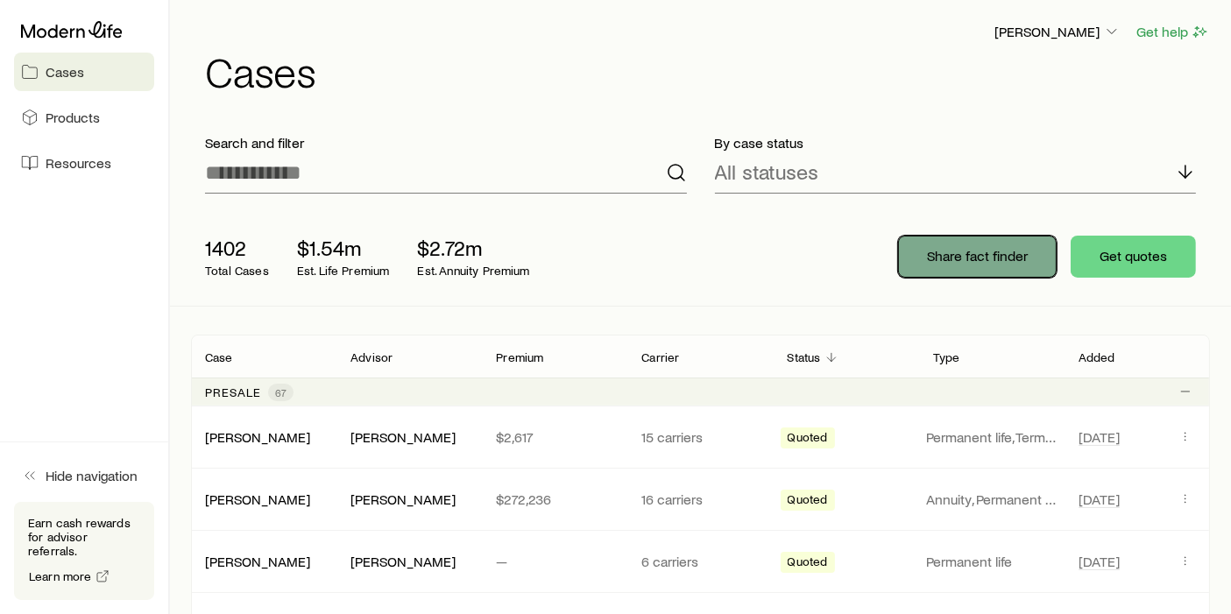
click at [941, 252] on p "Share fact finder" at bounding box center [977, 256] width 101 height 18
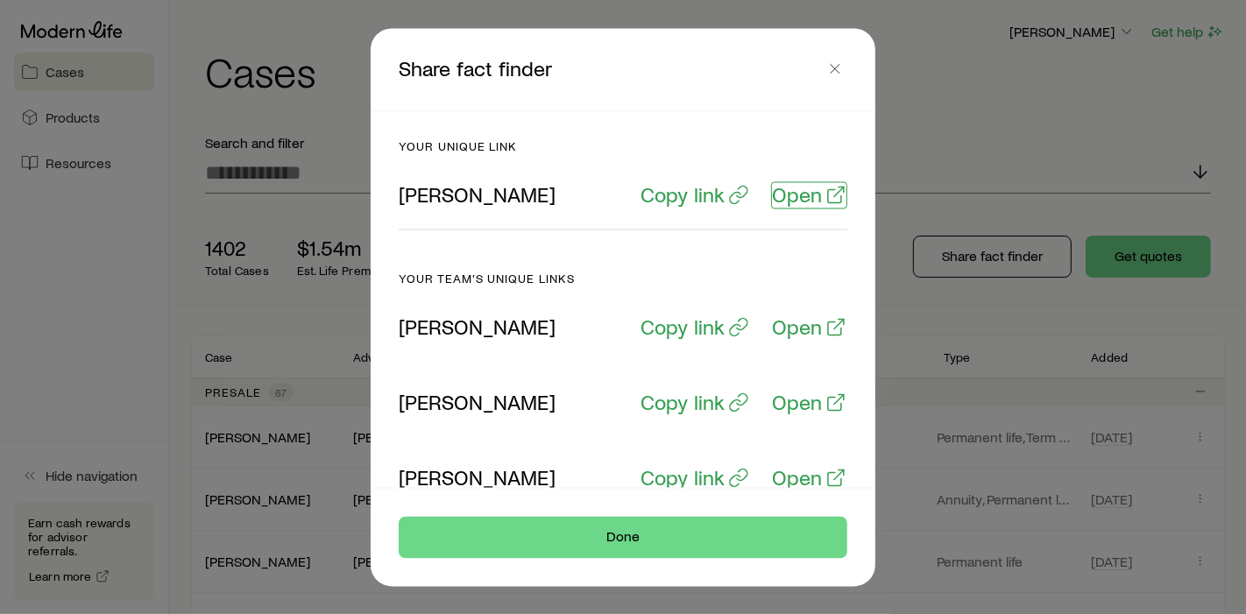
click at [794, 199] on p "Open" at bounding box center [797, 194] width 50 height 25
click at [841, 74] on icon "button" at bounding box center [835, 69] width 18 height 18
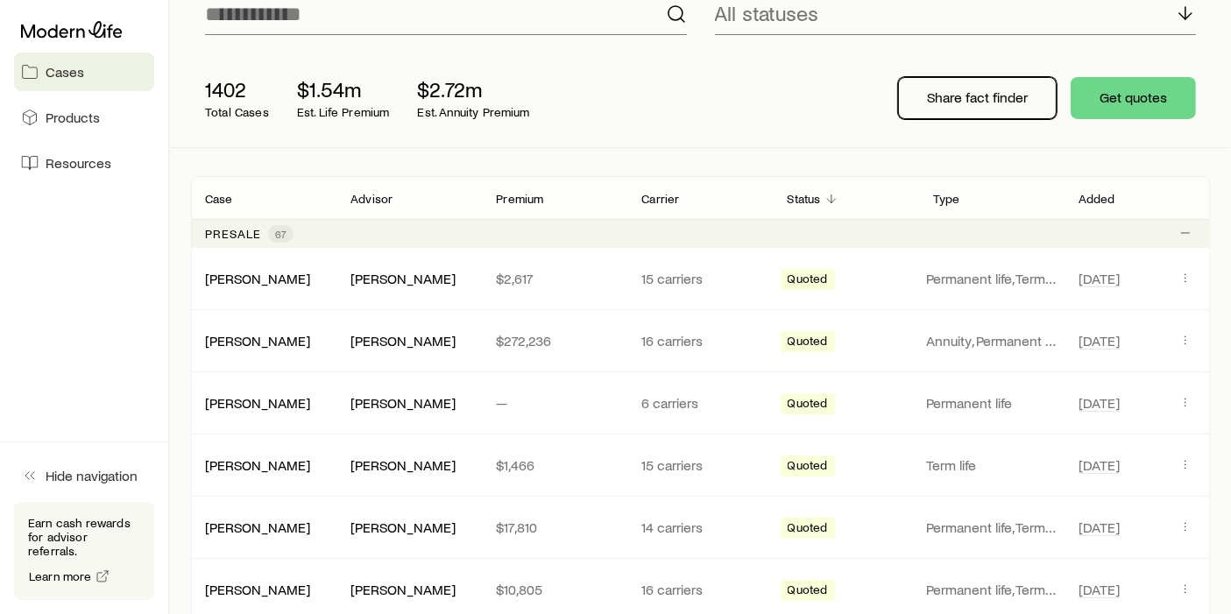
scroll to position [195, 0]
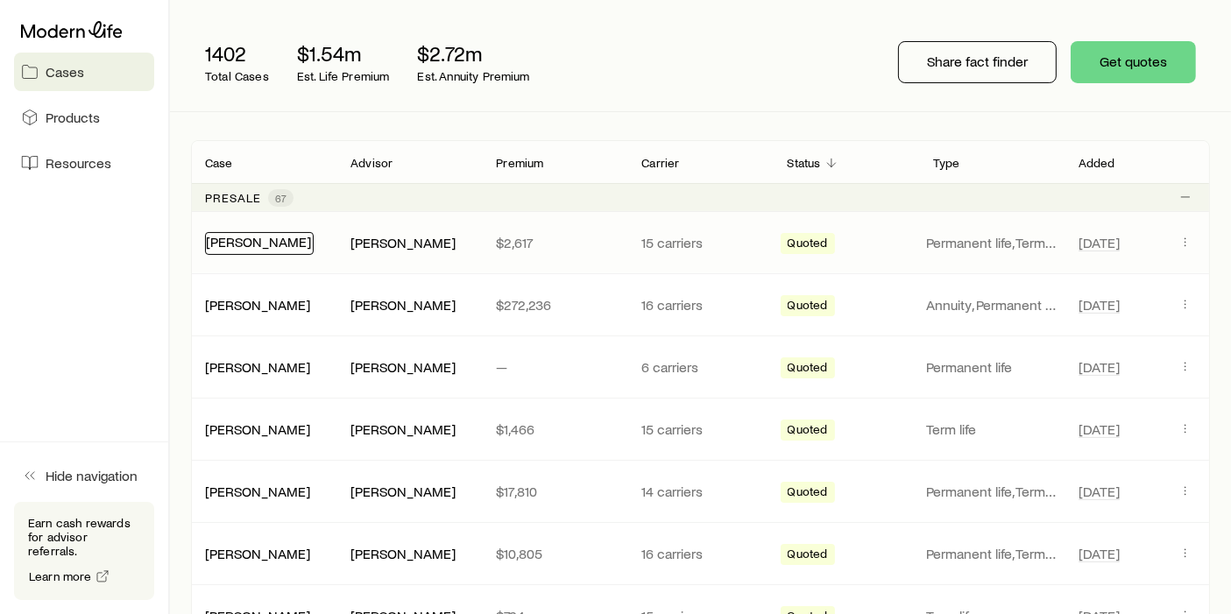
click at [247, 244] on link "[PERSON_NAME]" at bounding box center [258, 241] width 105 height 17
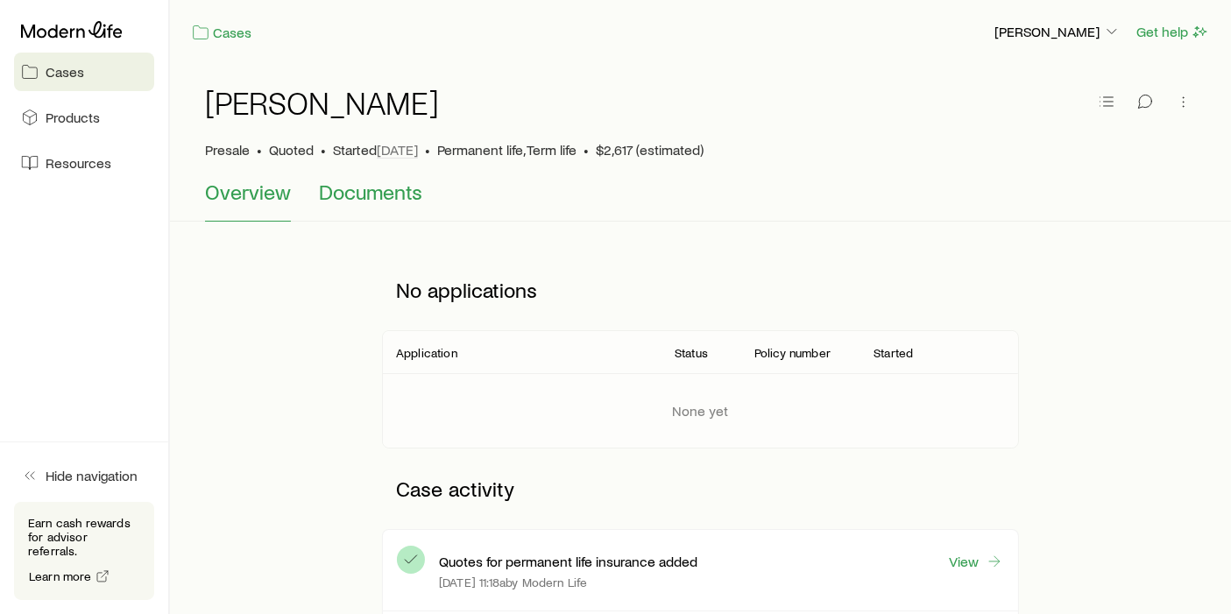
click at [378, 196] on span "Documents" at bounding box center [370, 192] width 103 height 25
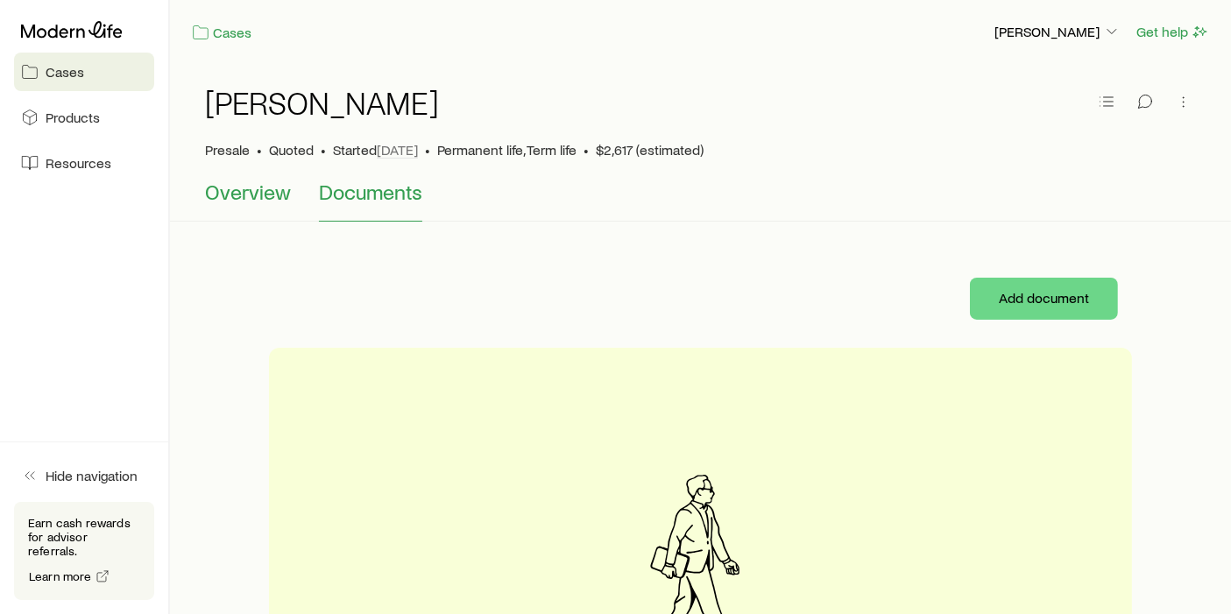
click at [233, 196] on span "Overview" at bounding box center [248, 192] width 86 height 25
